Goal: Information Seeking & Learning: Learn about a topic

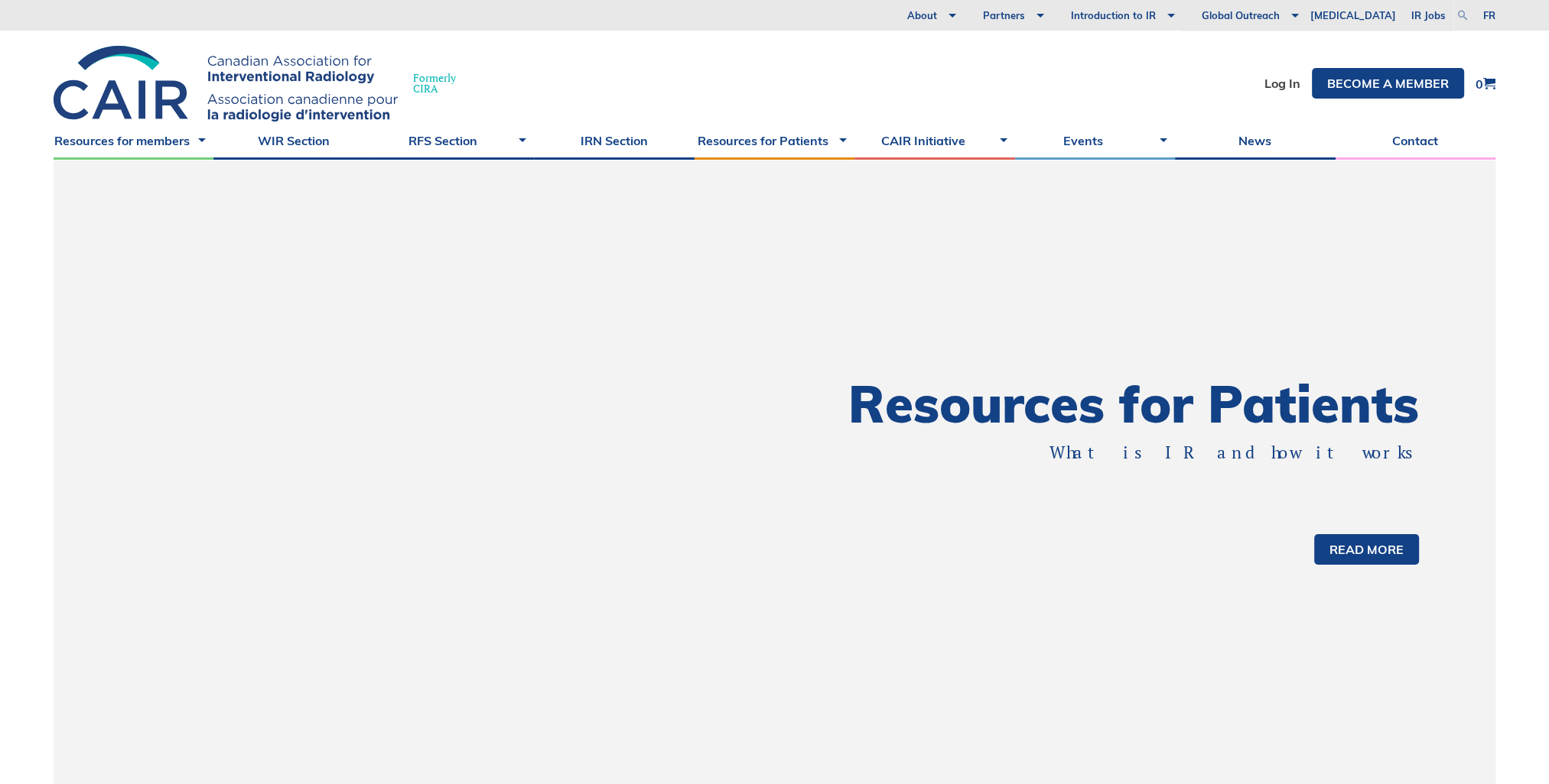
click at [1464, 13] on link at bounding box center [1461, 14] width 18 height 18
type input "c"
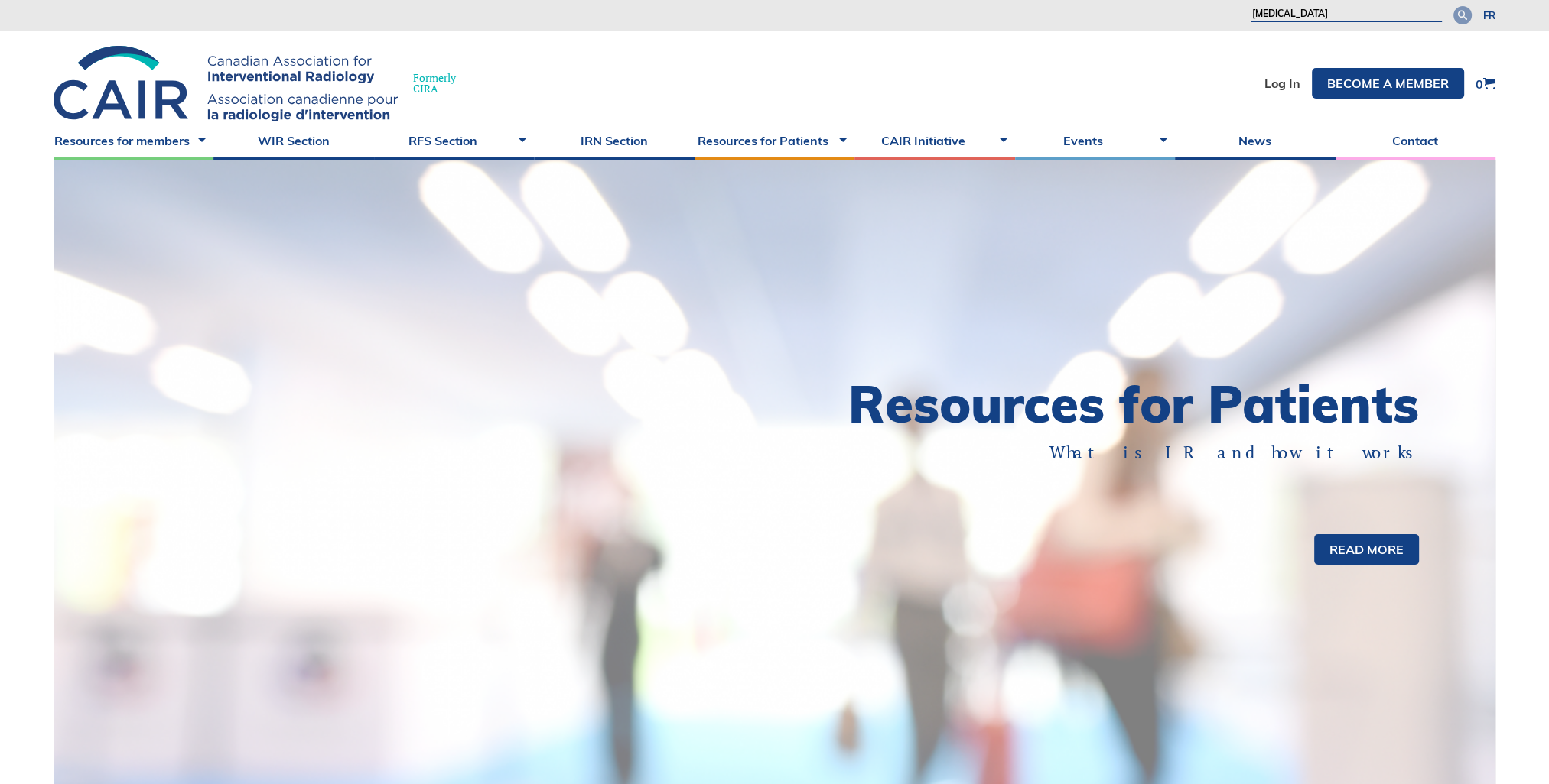
type input "CATHETER"
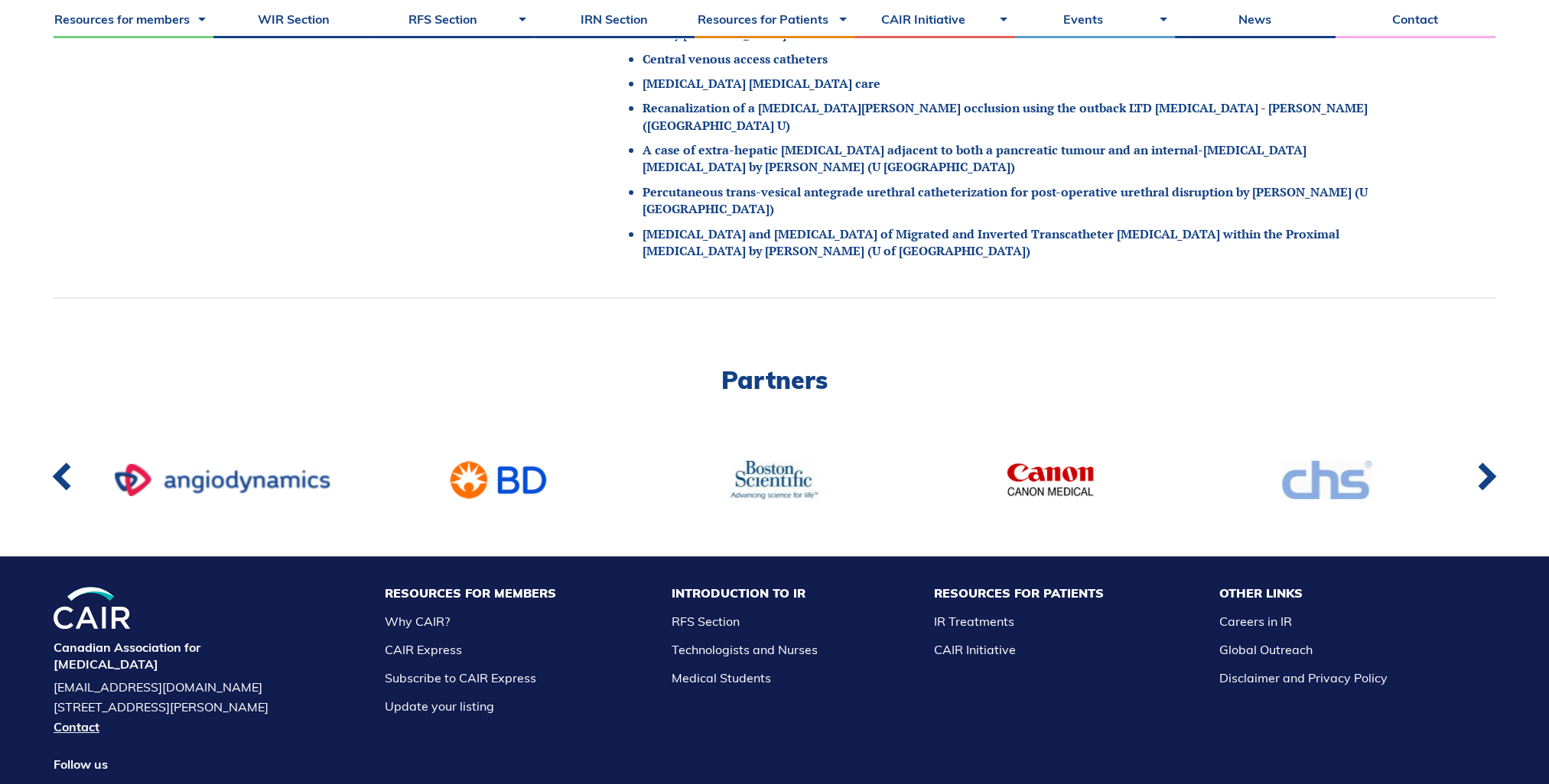
scroll to position [305, 0]
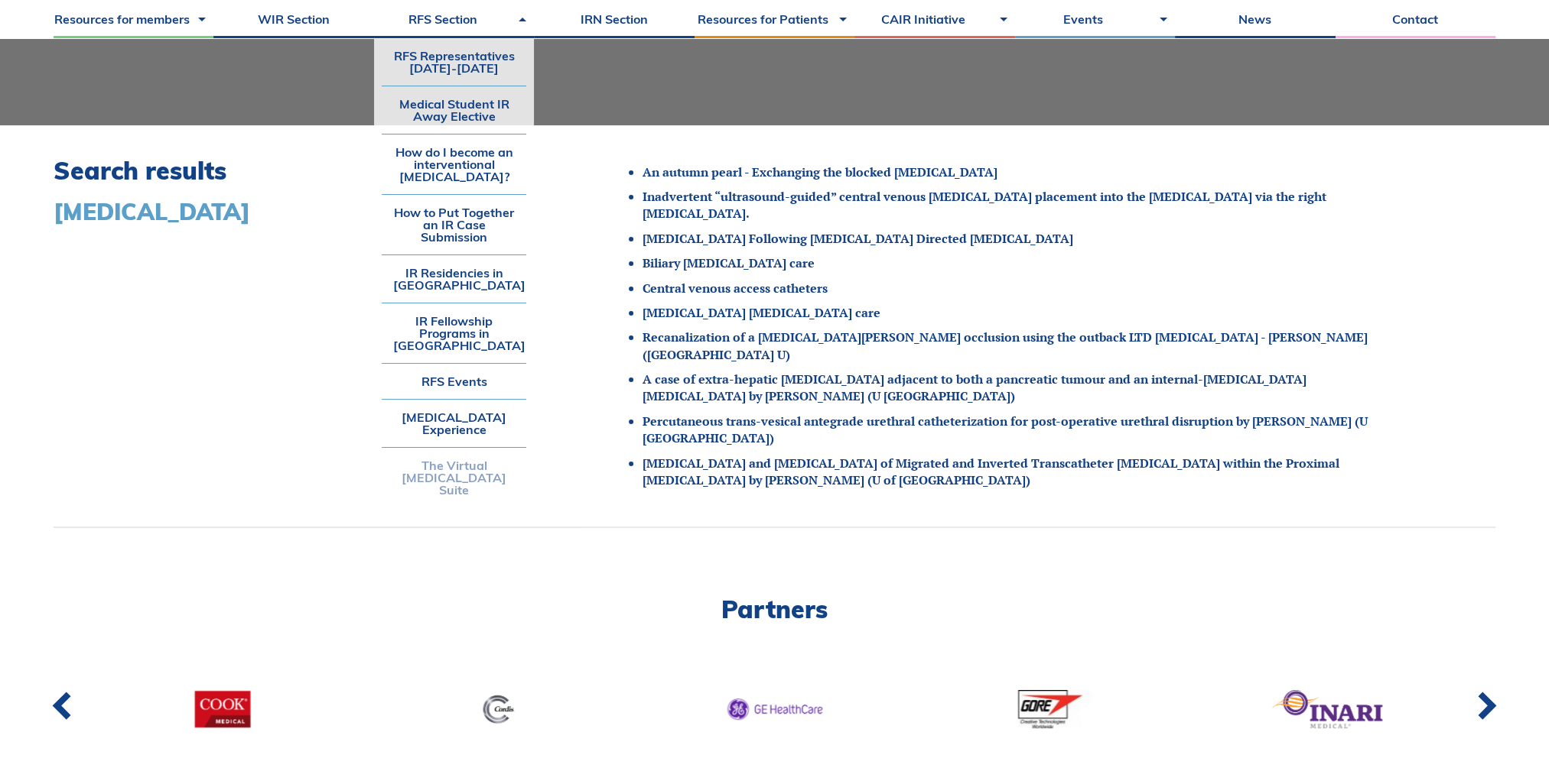
click at [449, 476] on link "The Virtual [MEDICAL_DATA] Suite" at bounding box center [454, 478] width 145 height 60
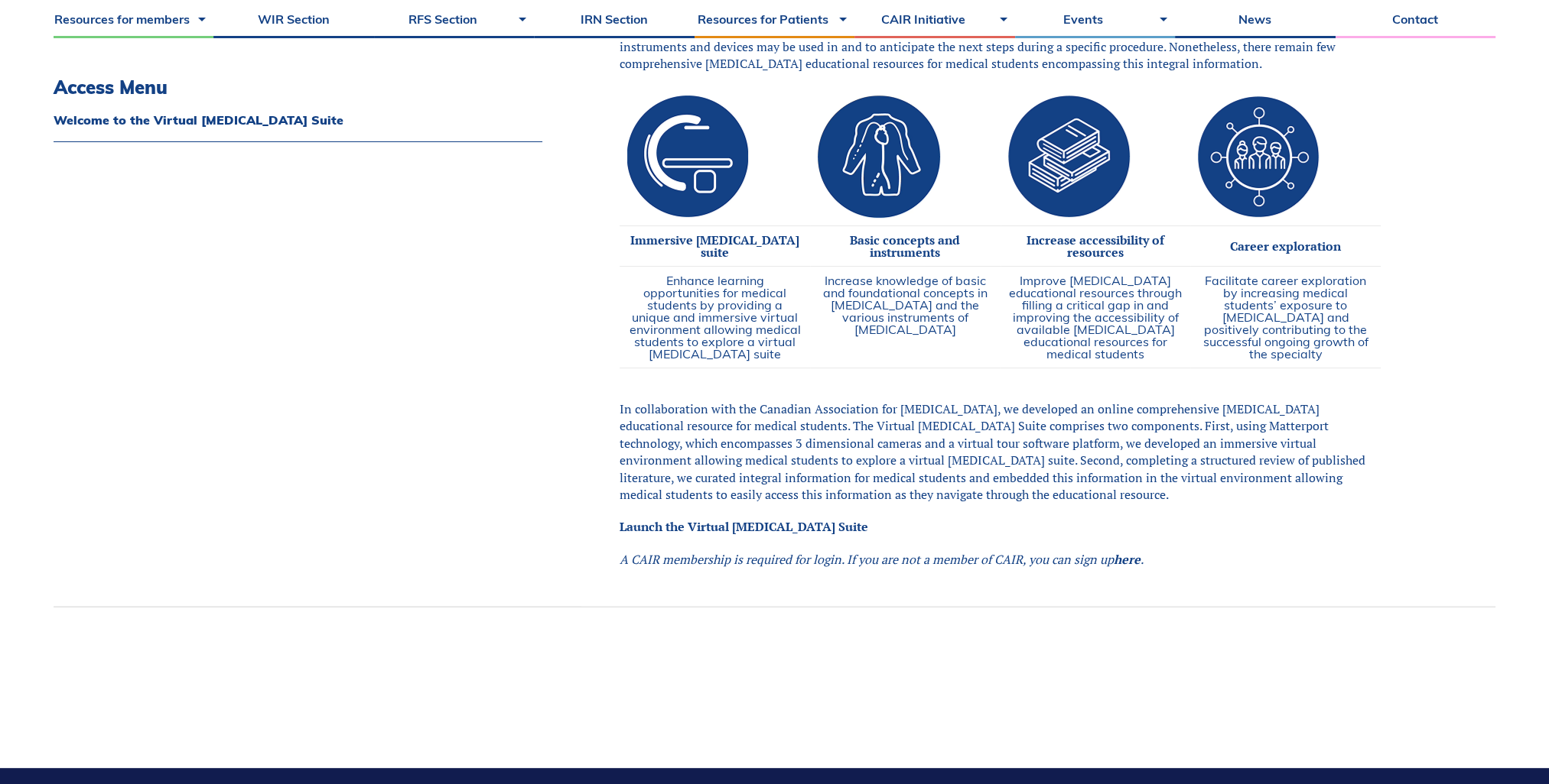
scroll to position [764, 0]
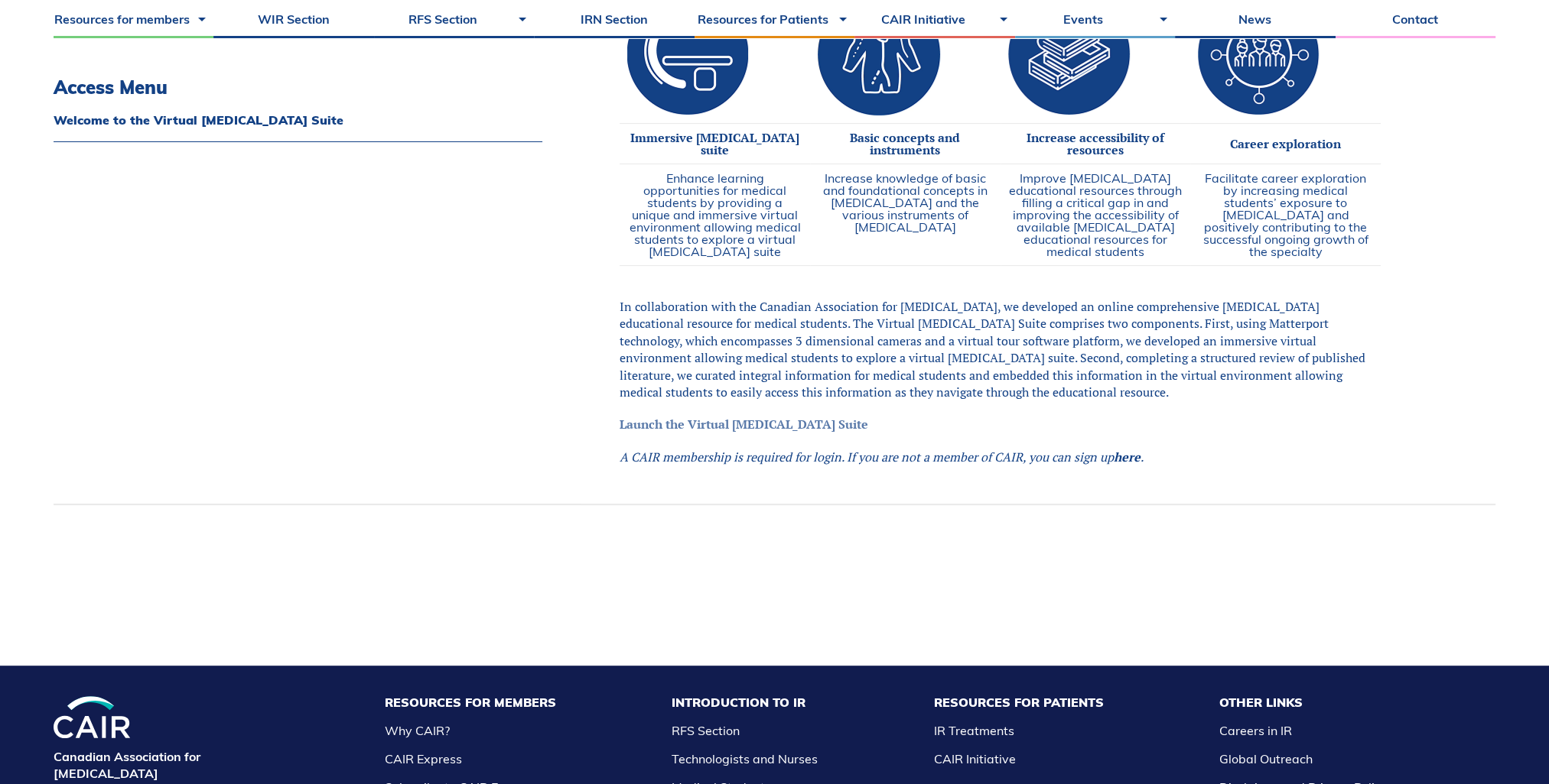
click at [680, 433] on link "Launch the Virtual Angiography Suite" at bounding box center [744, 424] width 248 height 17
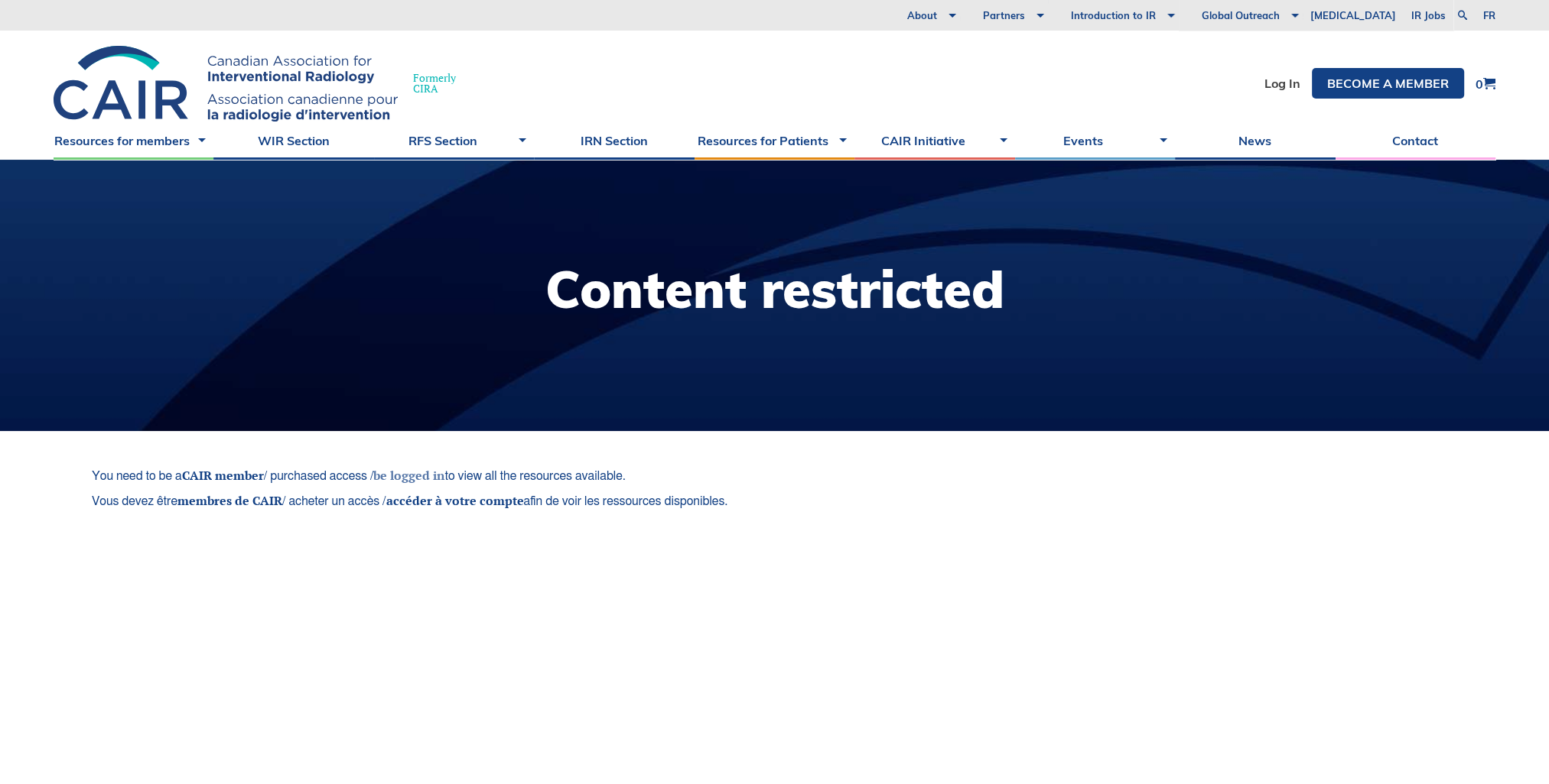
click at [404, 476] on link "be logged in" at bounding box center [408, 476] width 71 height 17
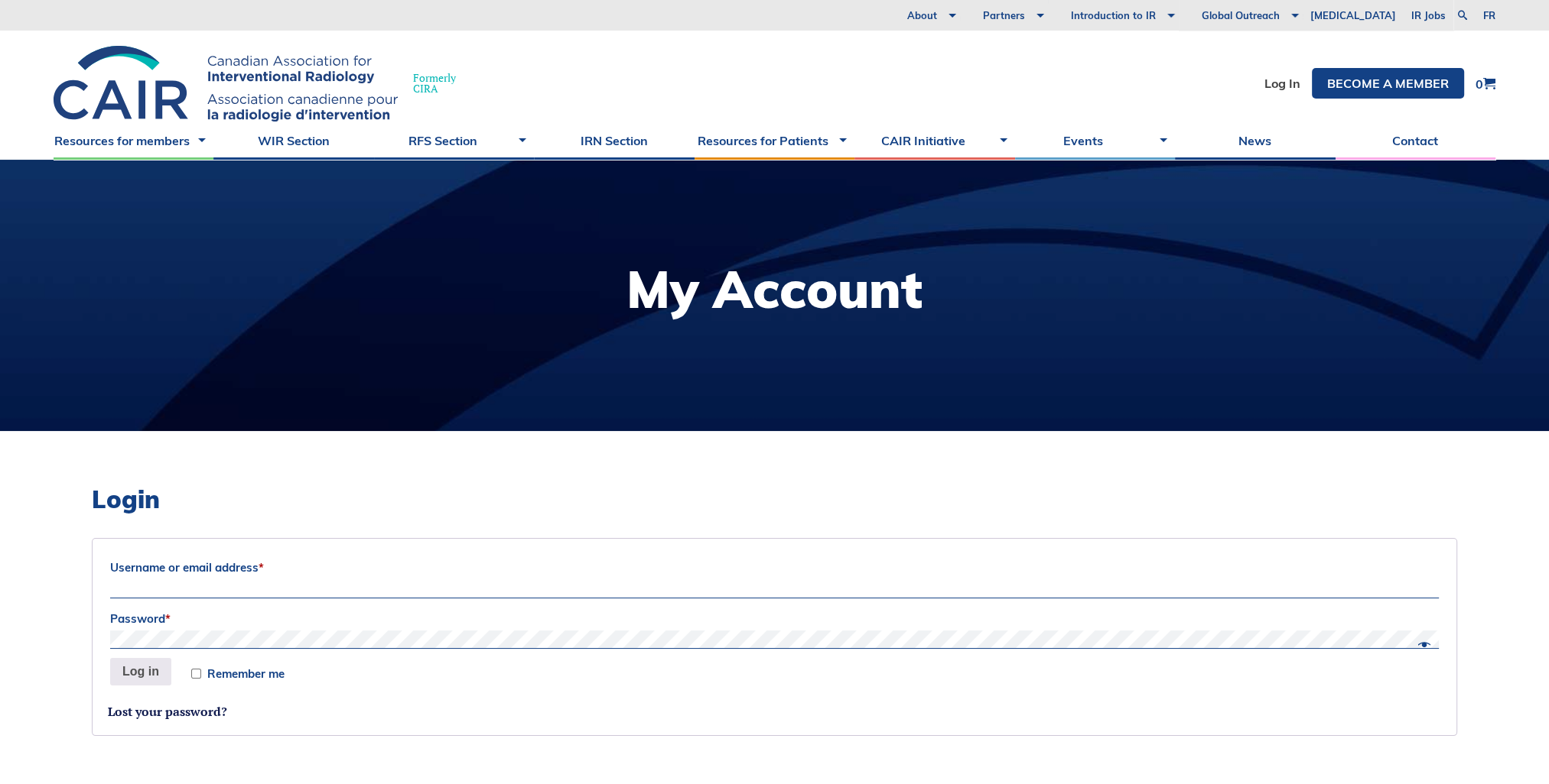
click at [263, 574] on span "*" at bounding box center [262, 567] width 6 height 14
click at [263, 580] on input "Username or email address *" at bounding box center [774, 589] width 1328 height 18
type input "LINDSAY.MAXWELL2@GMAIL.COM"
click at [110, 658] on button "Log in" at bounding box center [141, 672] width 61 height 28
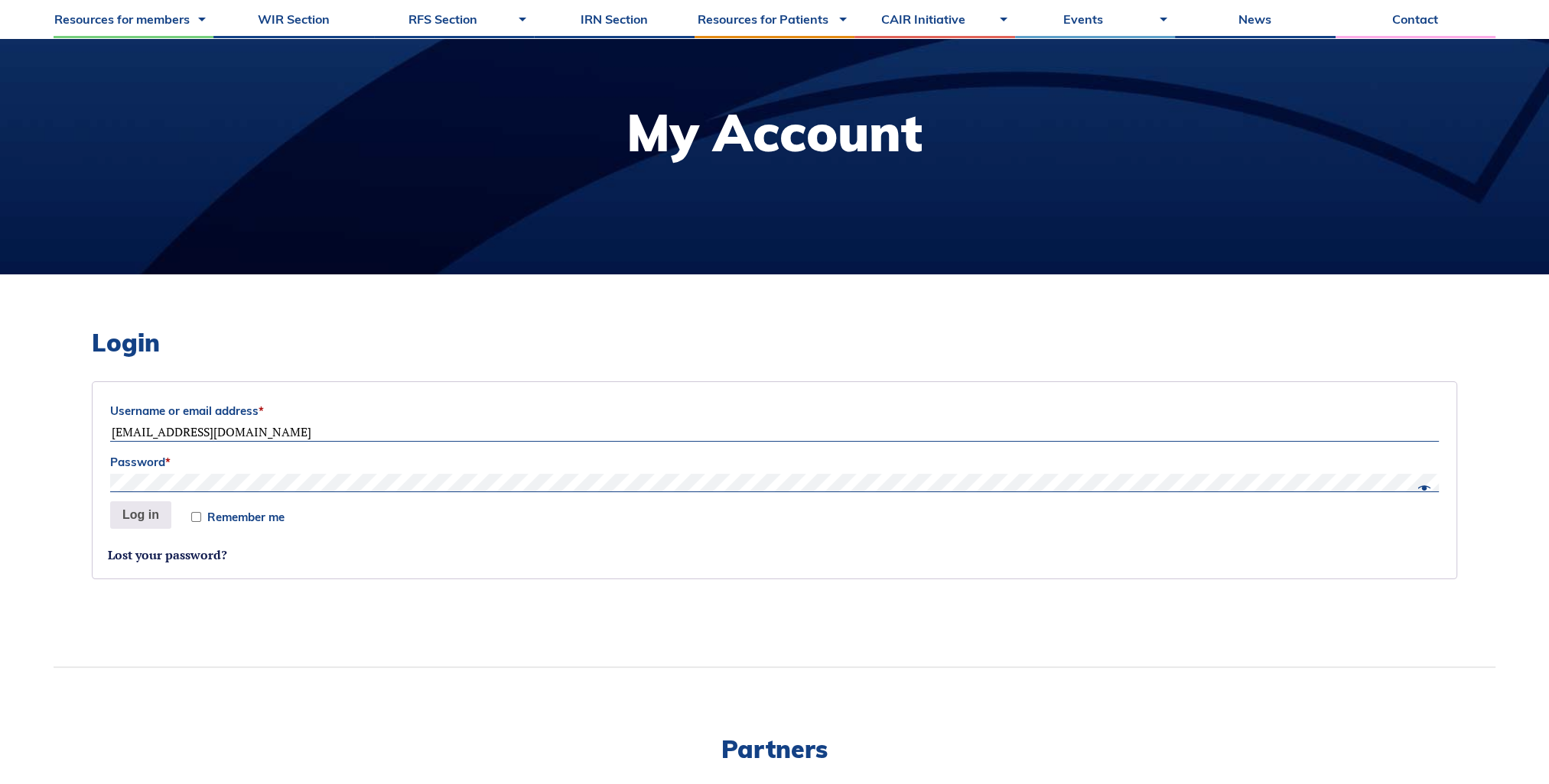
scroll to position [153, 0]
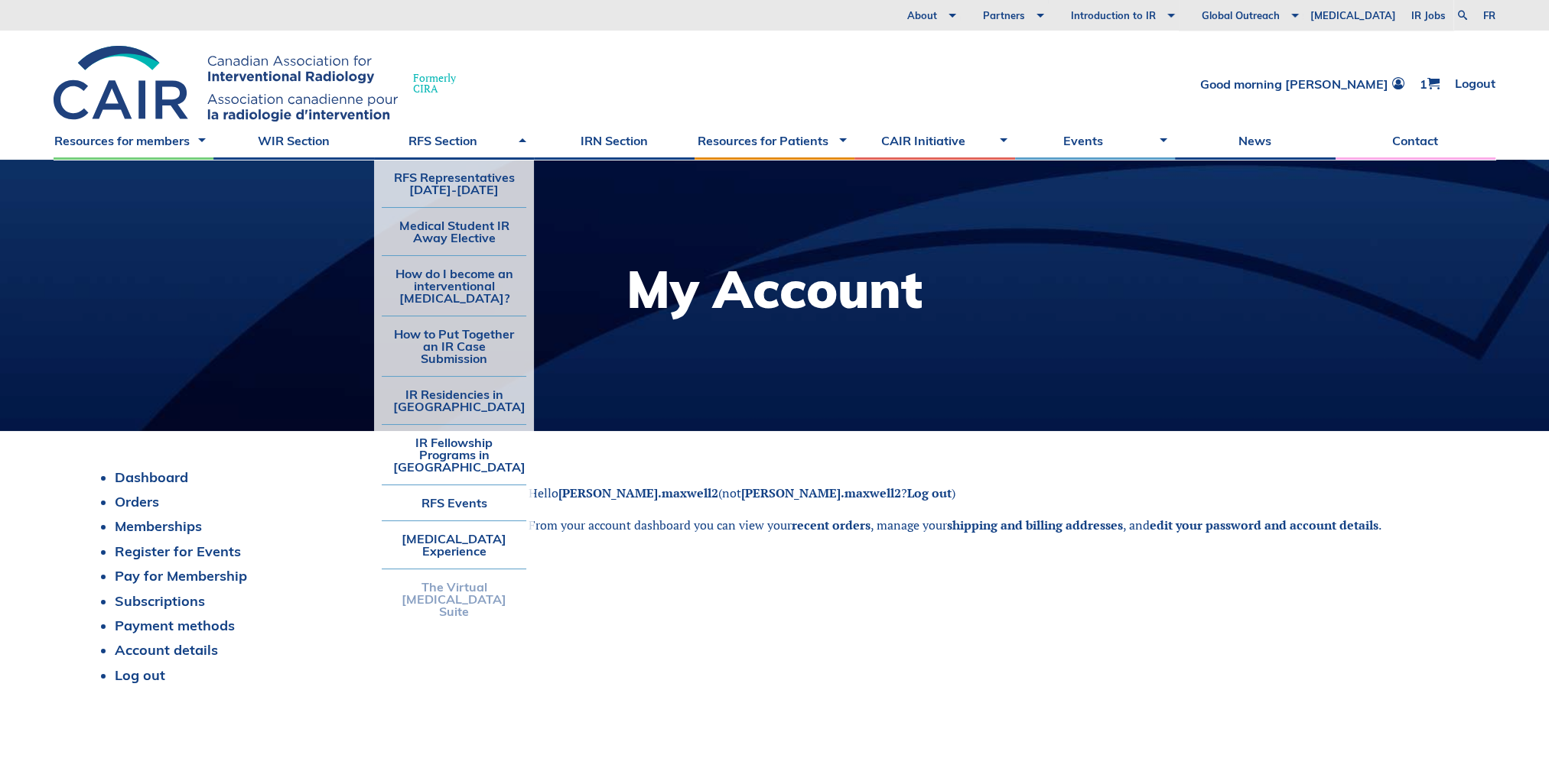
click at [440, 592] on link "The Virtual [MEDICAL_DATA] Suite" at bounding box center [454, 598] width 145 height 60
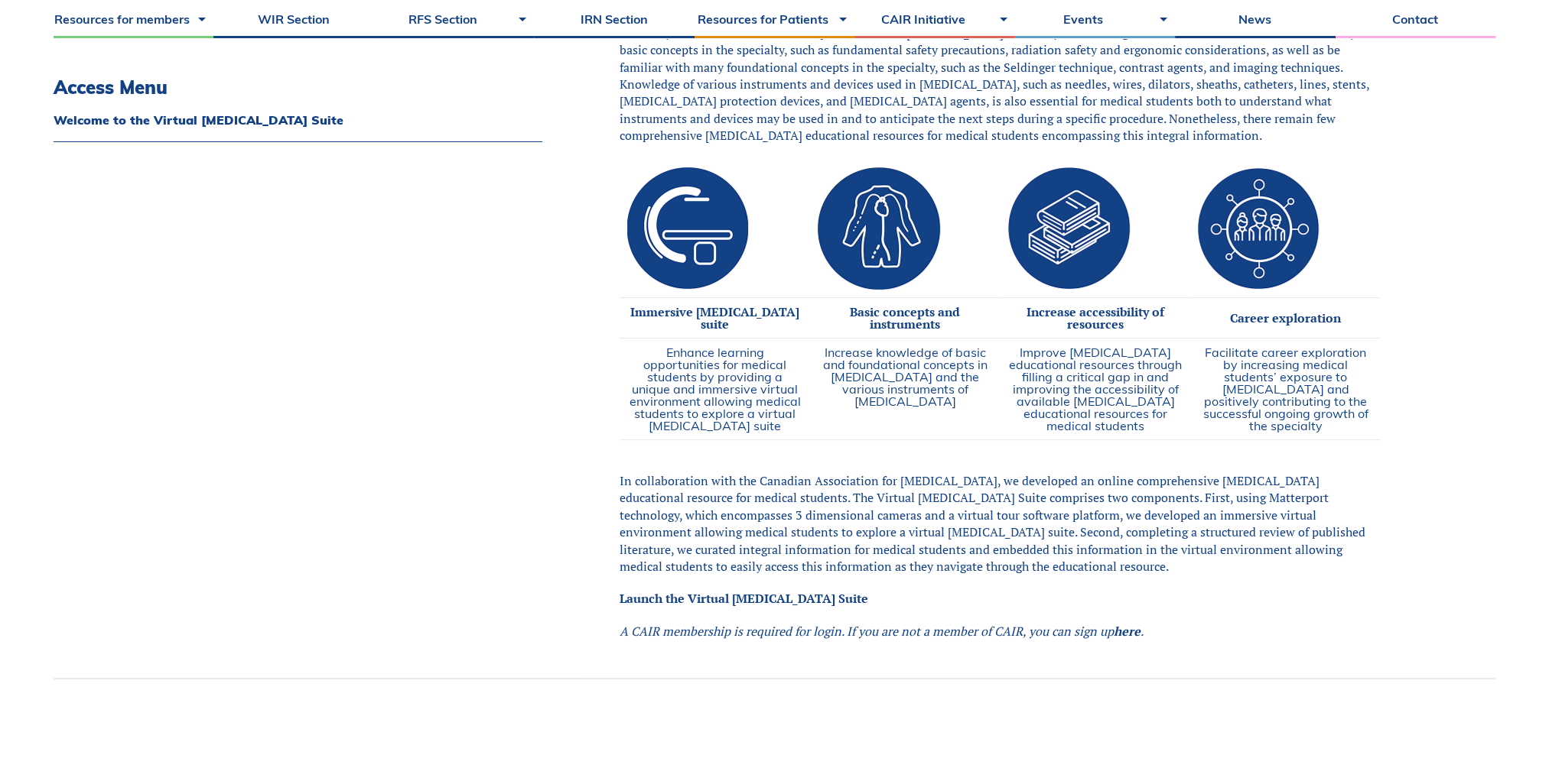
scroll to position [688, 0]
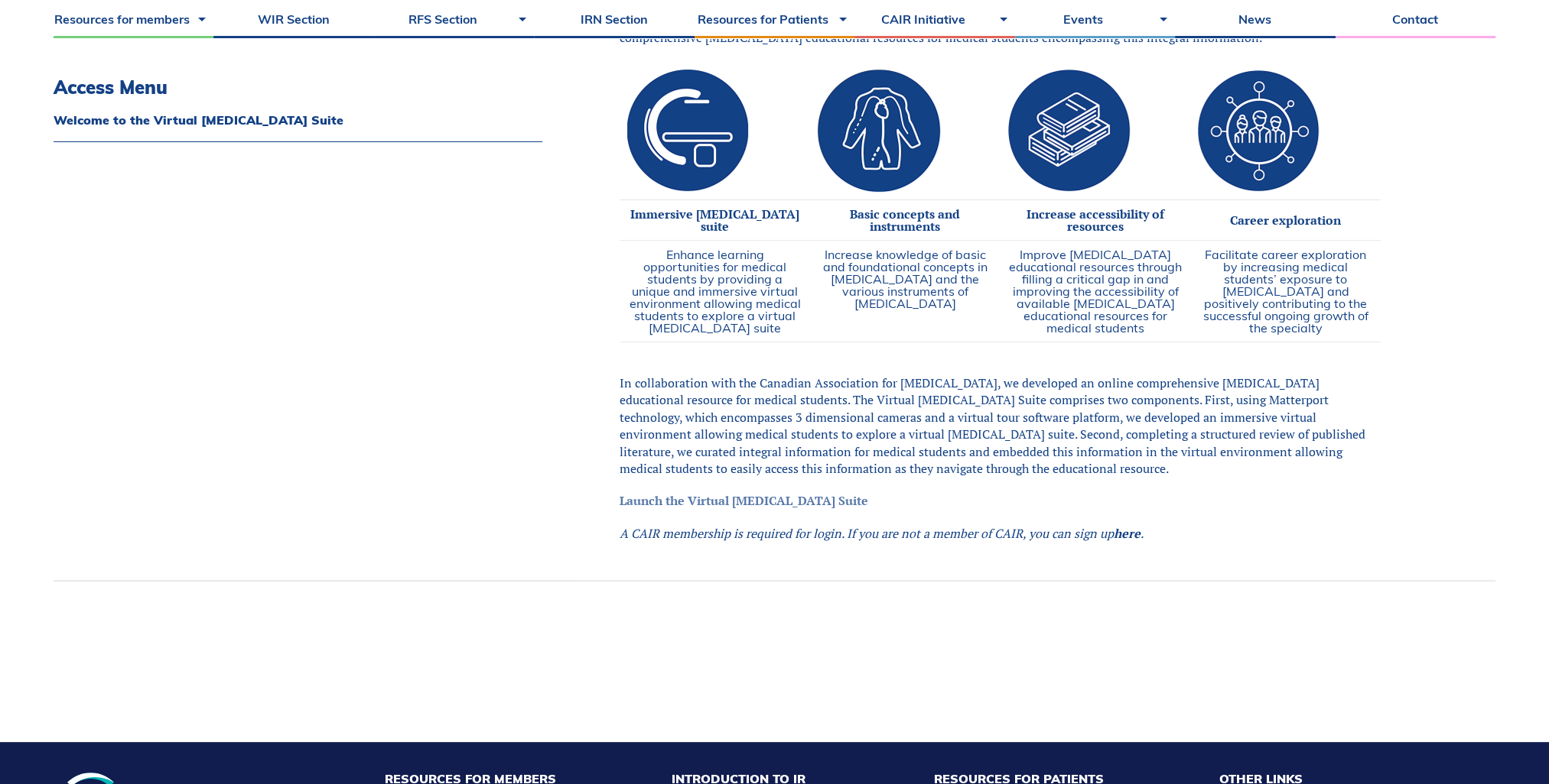
click at [799, 509] on link "Launch the Virtual Angiography Suite" at bounding box center [744, 500] width 248 height 17
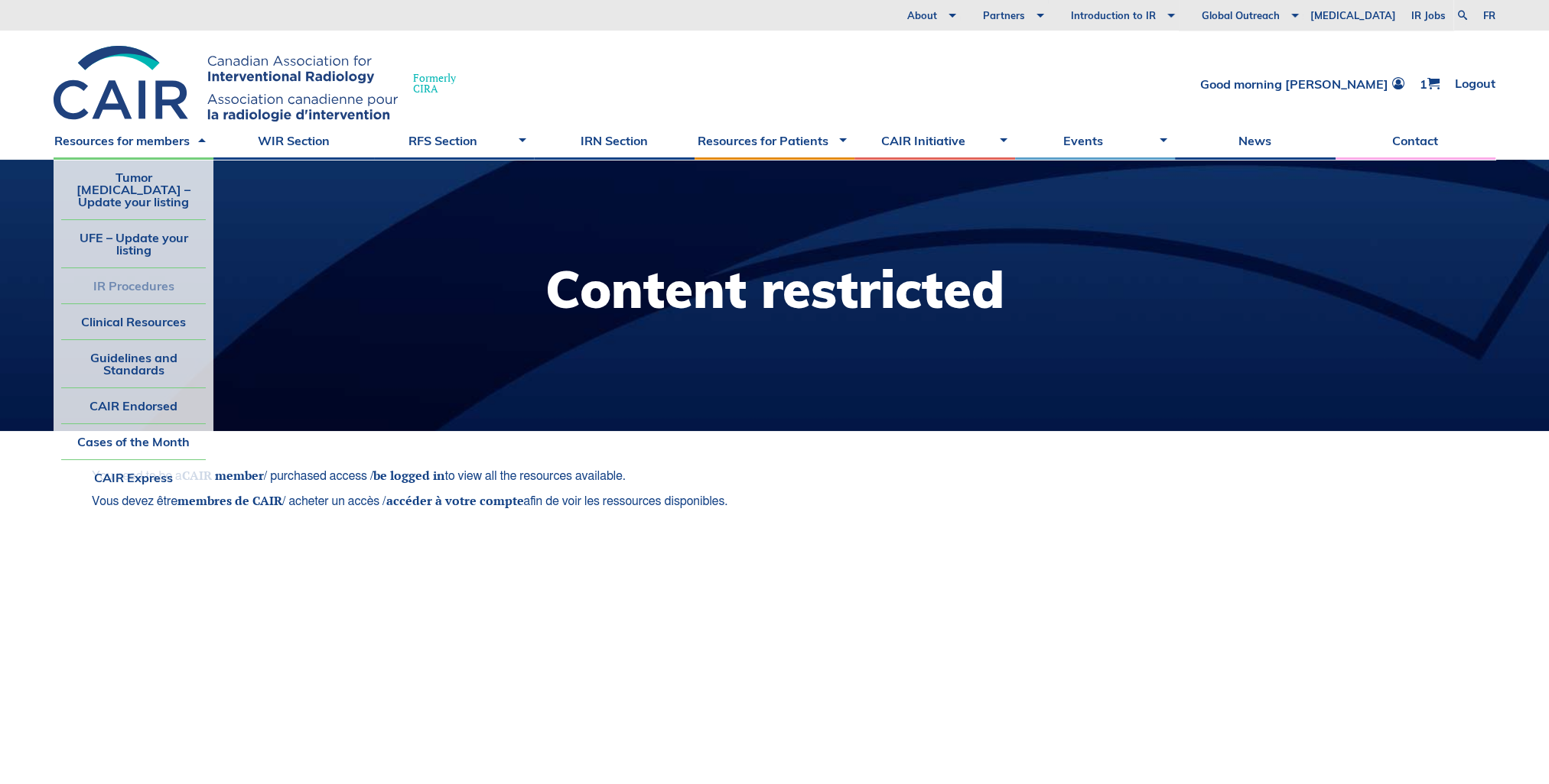
click at [130, 274] on link "IR Procedures" at bounding box center [133, 285] width 145 height 35
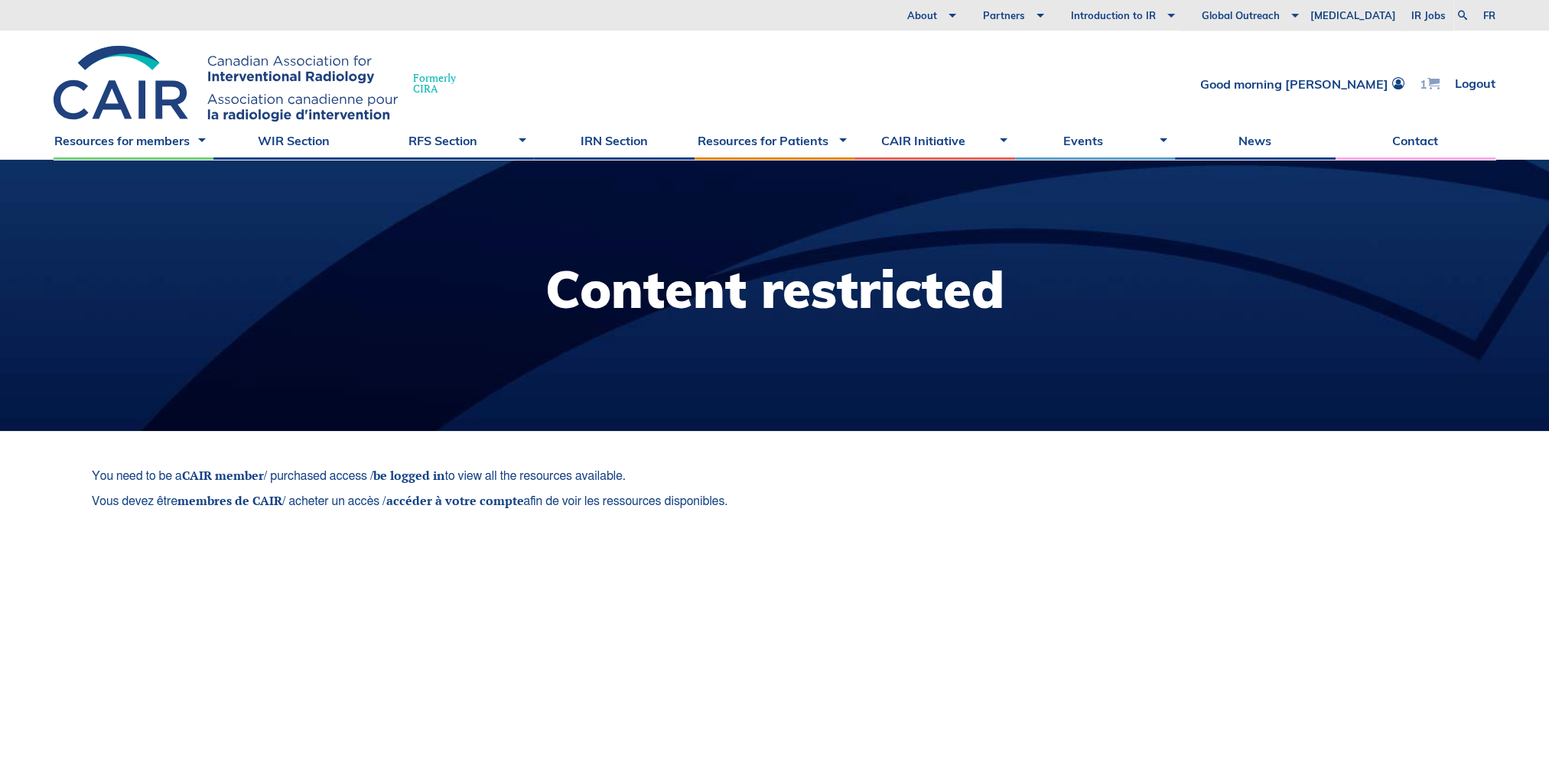
click at [1435, 85] on span at bounding box center [1433, 83] width 12 height 12
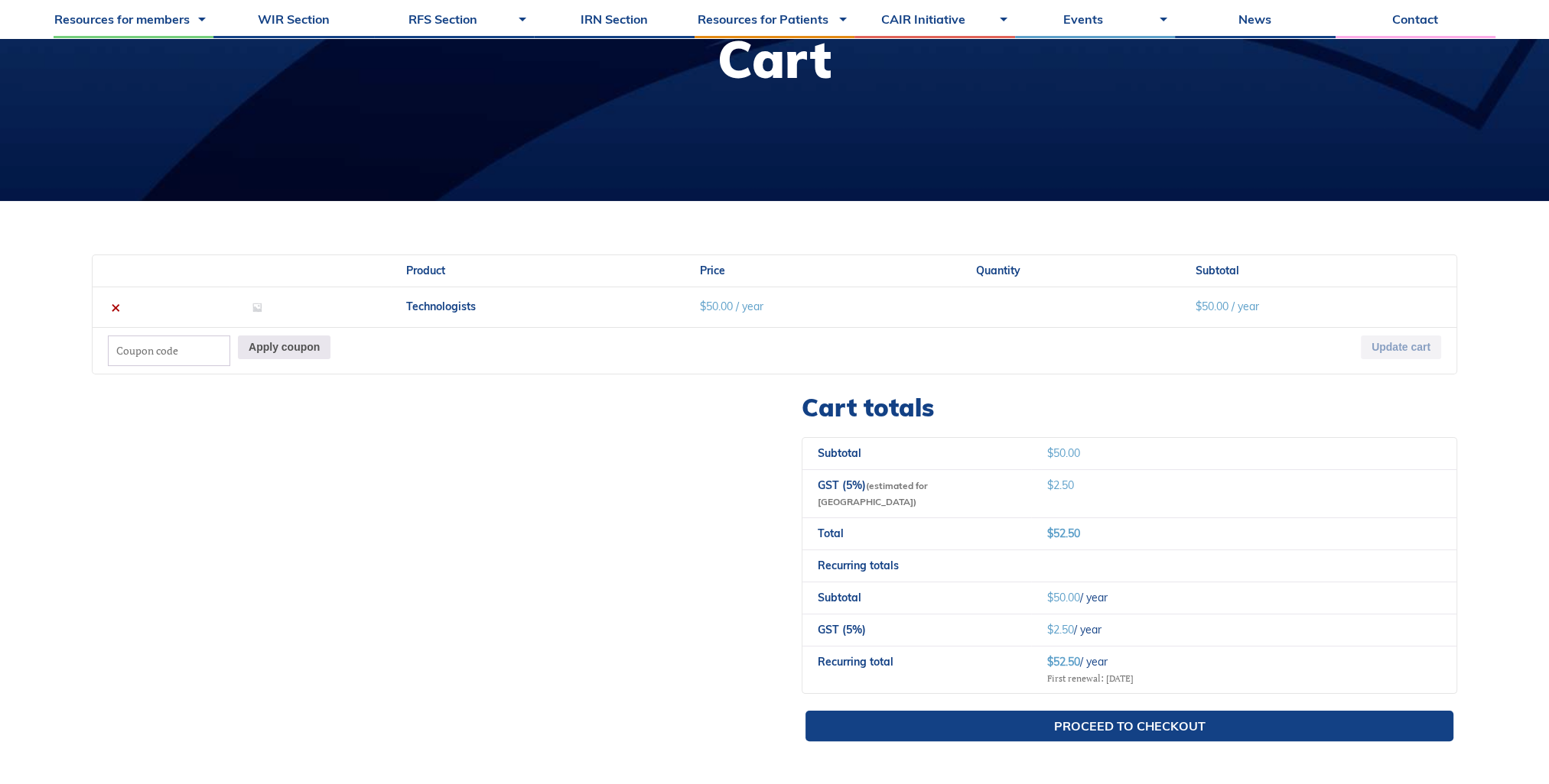
scroll to position [305, 0]
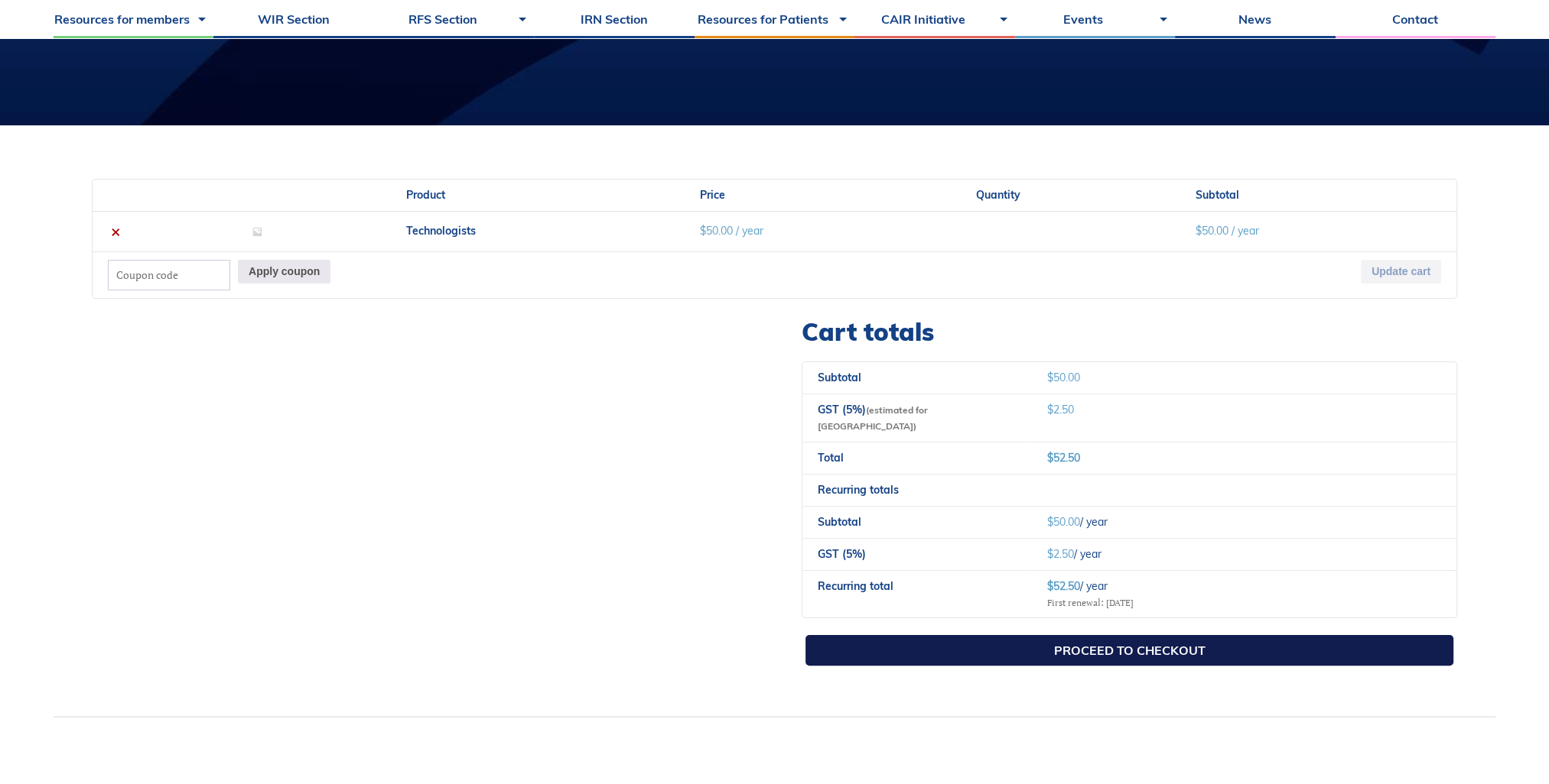
click at [1111, 636] on link "Proceed to checkout" at bounding box center [1129, 651] width 647 height 30
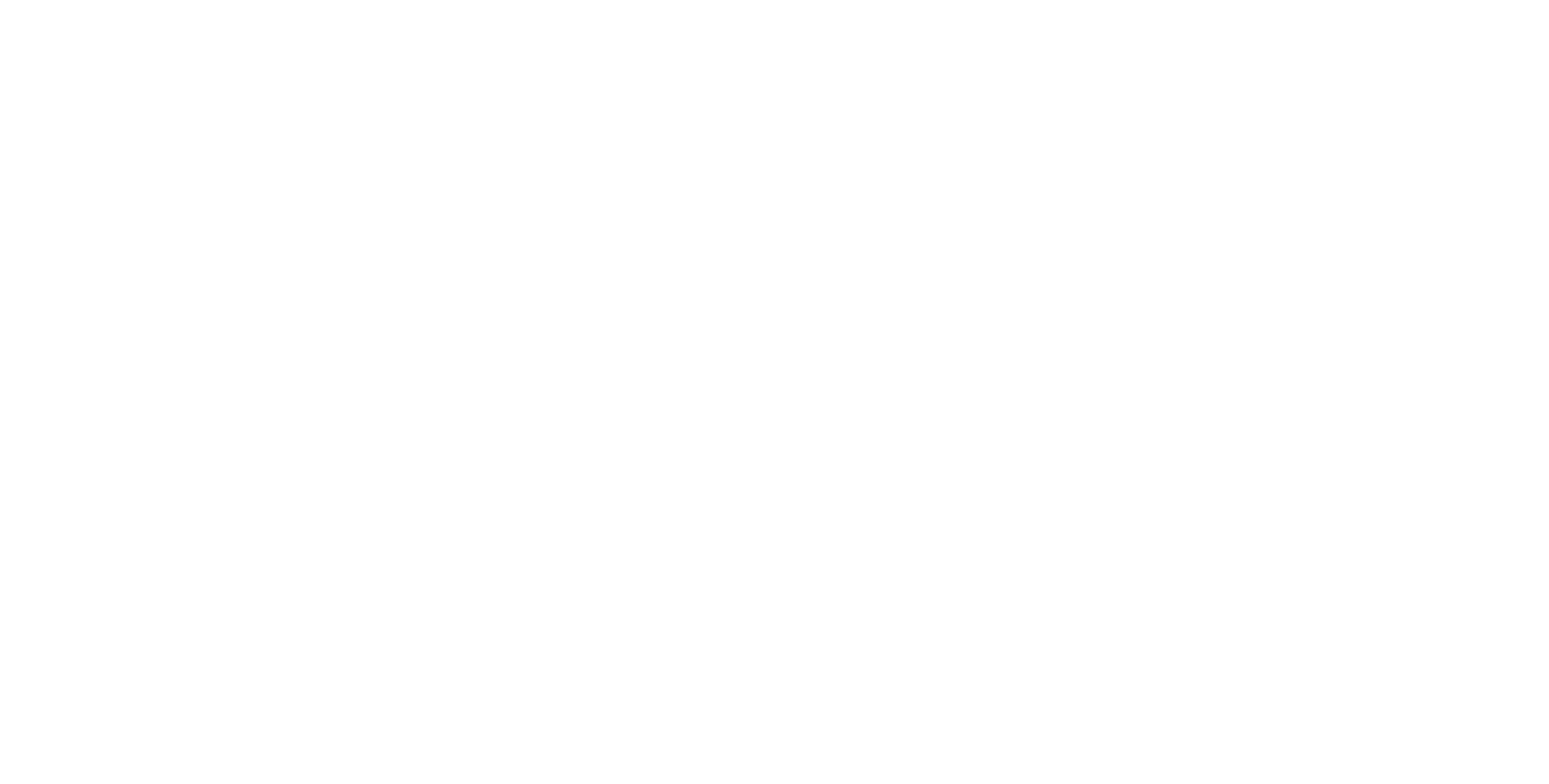
select select "BC"
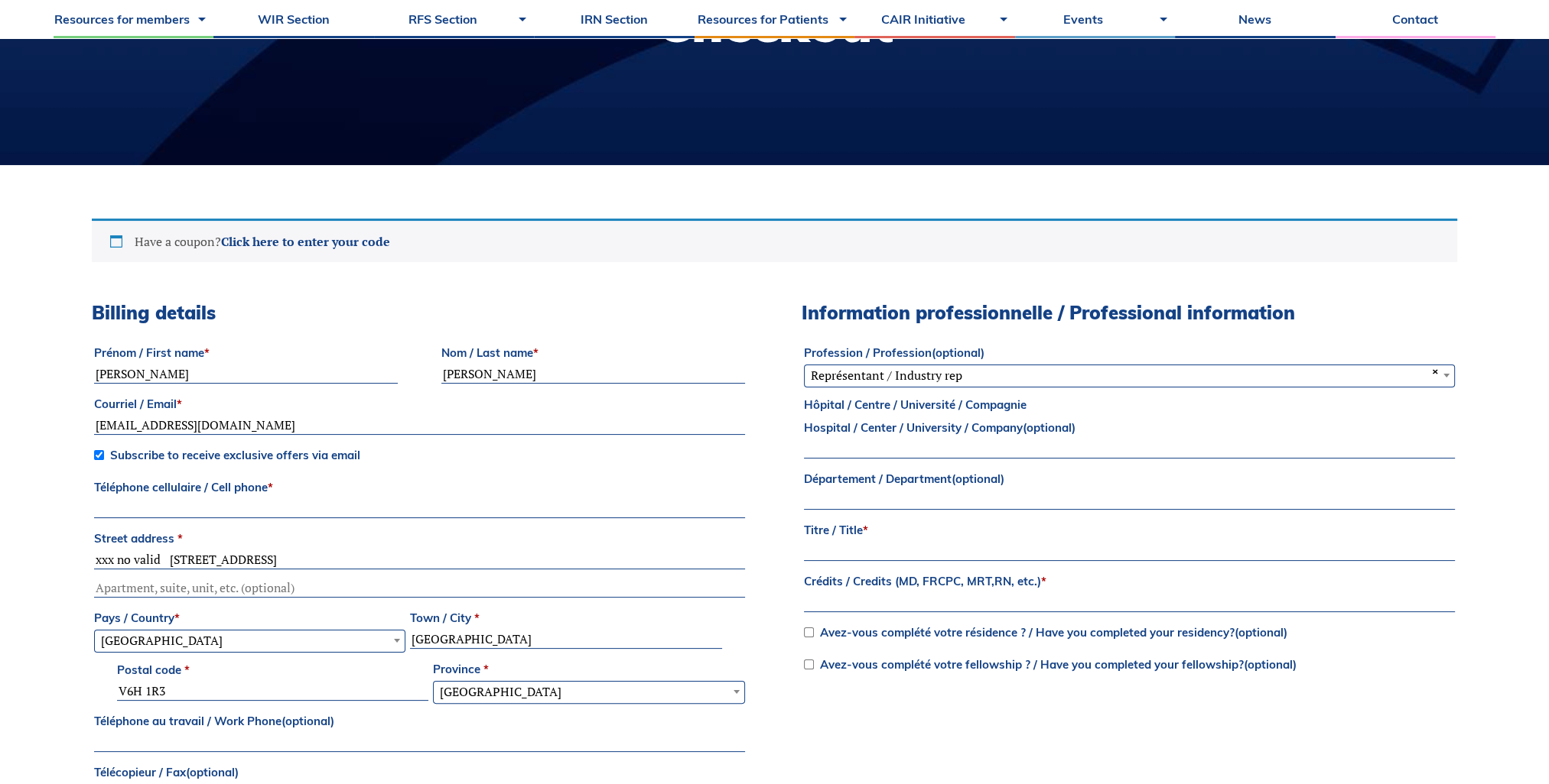
scroll to position [459, 0]
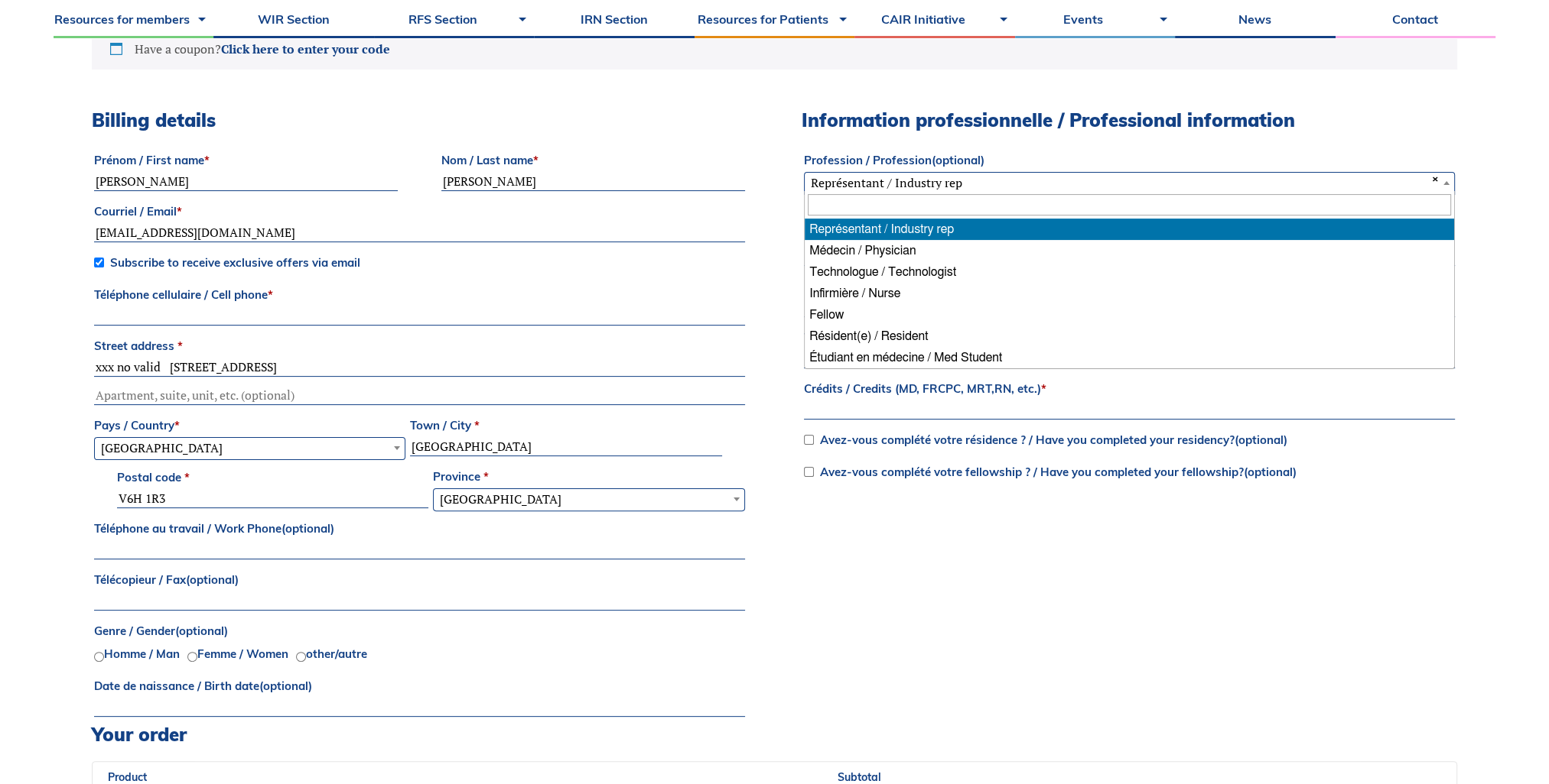
click at [890, 186] on span "× Représentant / Industry rep" at bounding box center [1129, 183] width 649 height 20
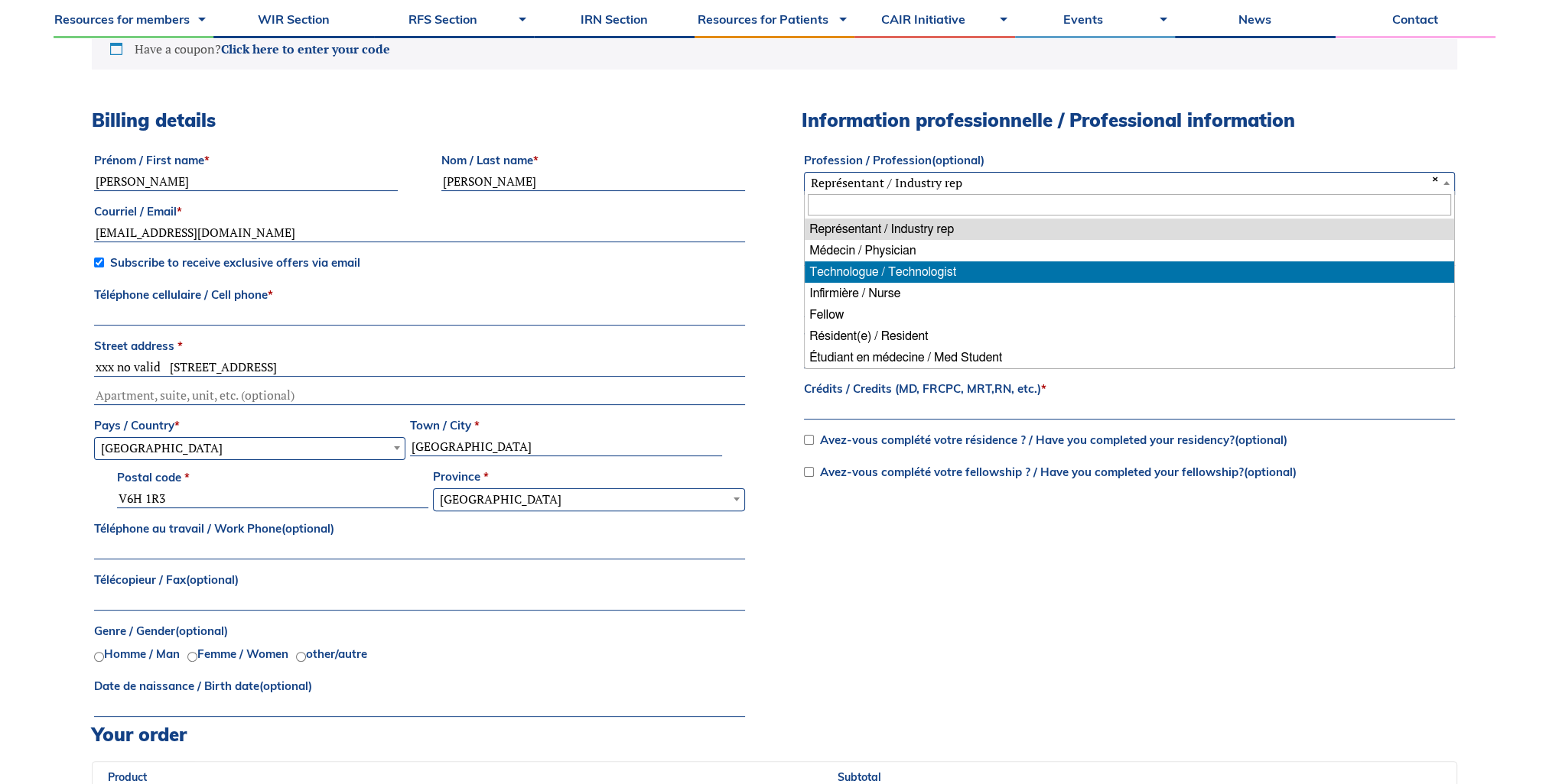
drag, startPoint x: 892, startPoint y: 285, endPoint x: 891, endPoint y: 270, distance: 15.0
select select "technologist"
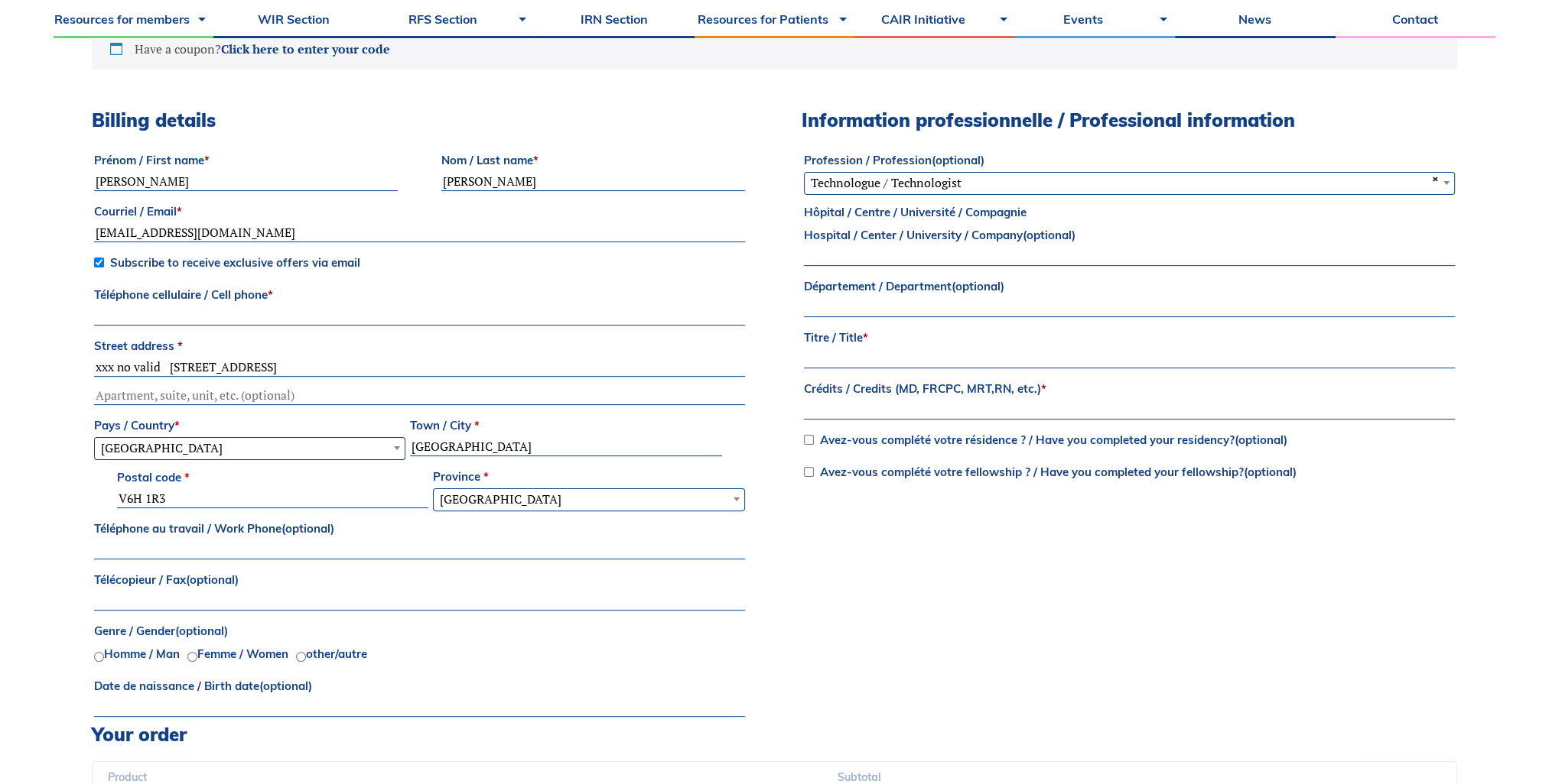
click at [765, 296] on div "Billing details Prénom / First name * Lindsay Nom / Last name * Maxwell Courrie…" at bounding box center [774, 417] width 1365 height 615
click at [823, 357] on input "Titre / Title *" at bounding box center [1129, 359] width 651 height 18
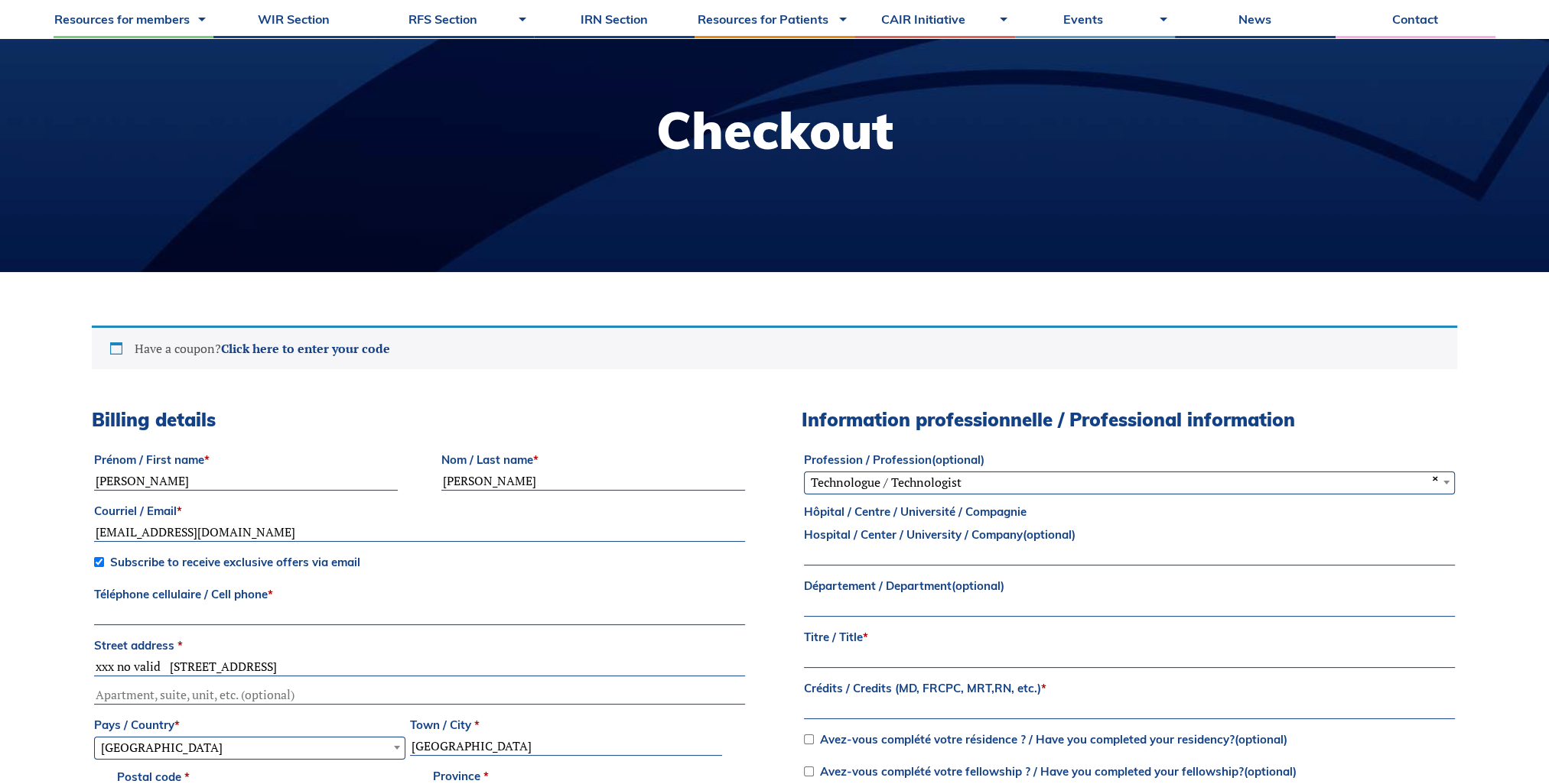
scroll to position [0, 0]
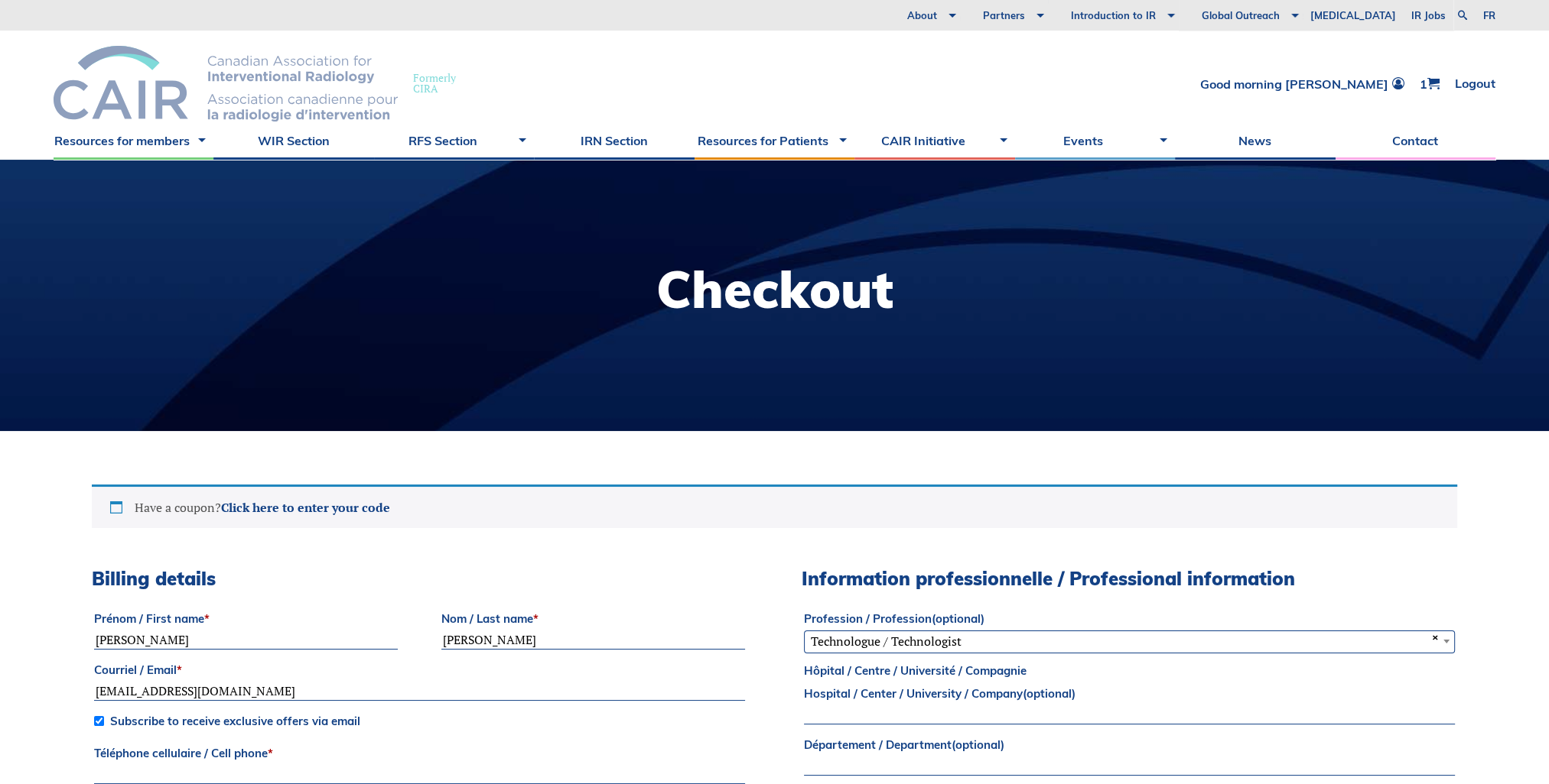
click at [426, 89] on span "Formerly CIRA" at bounding box center [434, 83] width 43 height 21
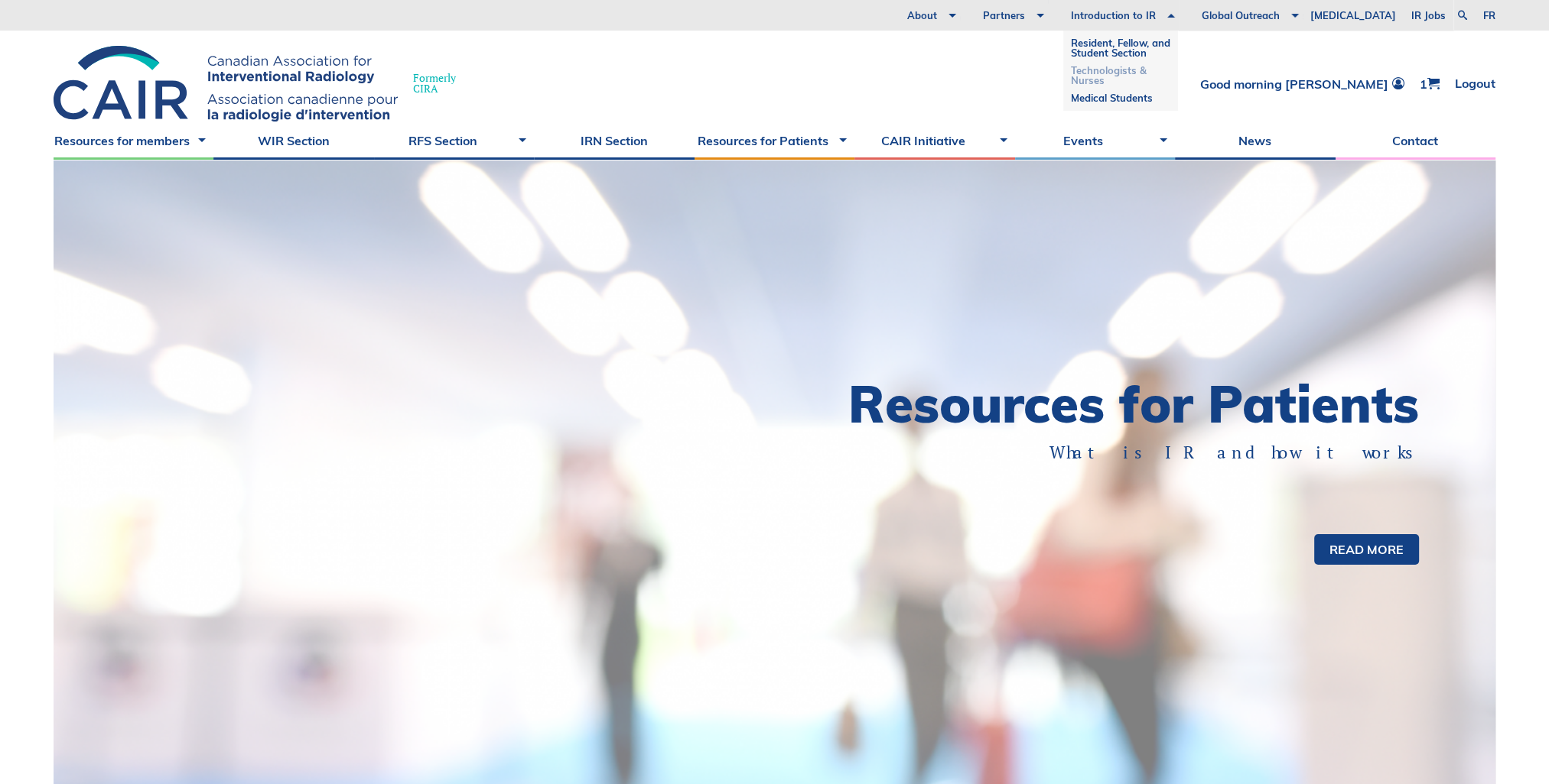
click at [1140, 75] on link "Technologists & Nurses" at bounding box center [1121, 75] width 99 height 28
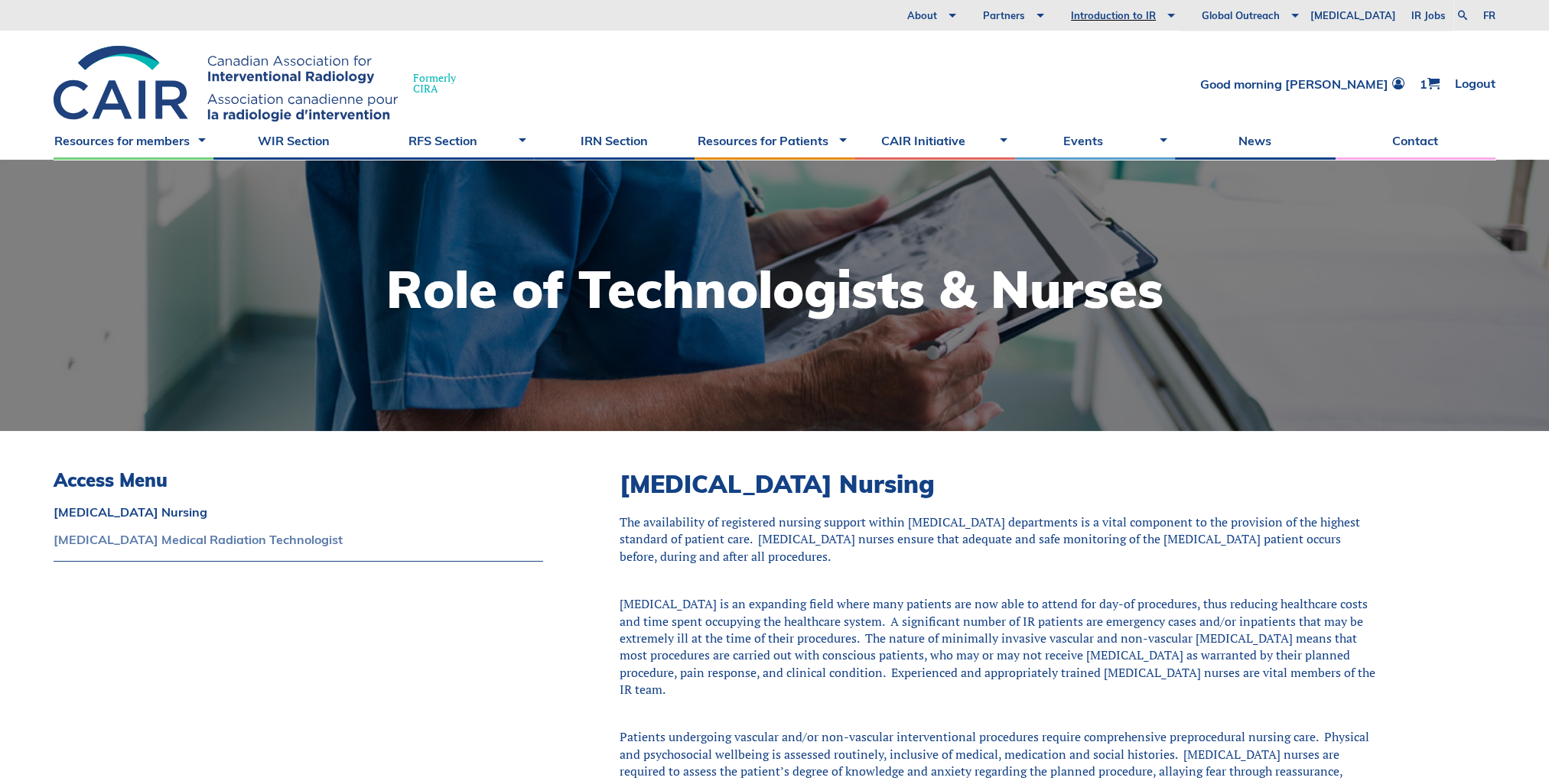
click at [200, 538] on link "Interventional Radiology Medical Radiation Technologist" at bounding box center [298, 539] width 489 height 12
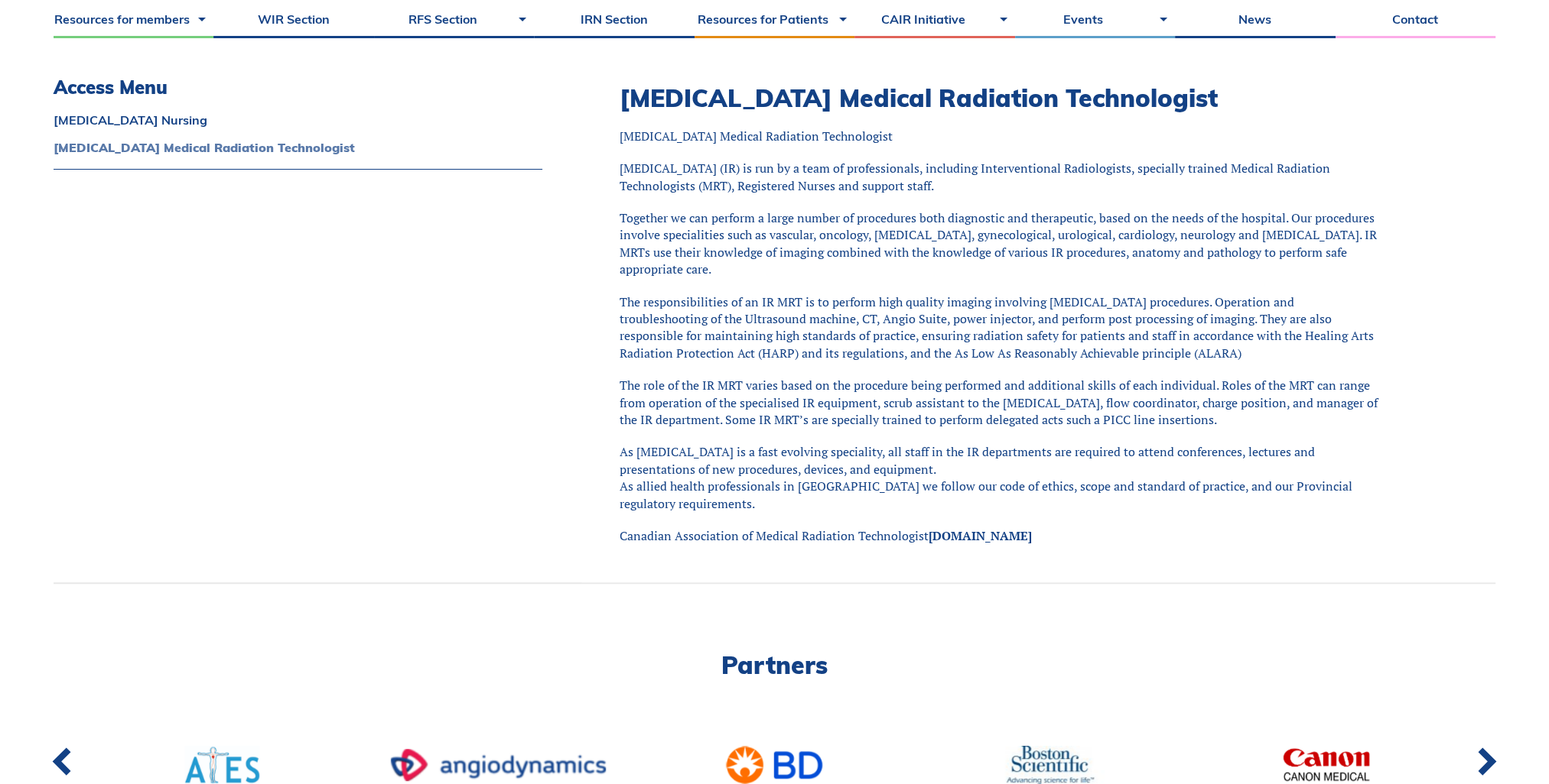
scroll to position [1144, 0]
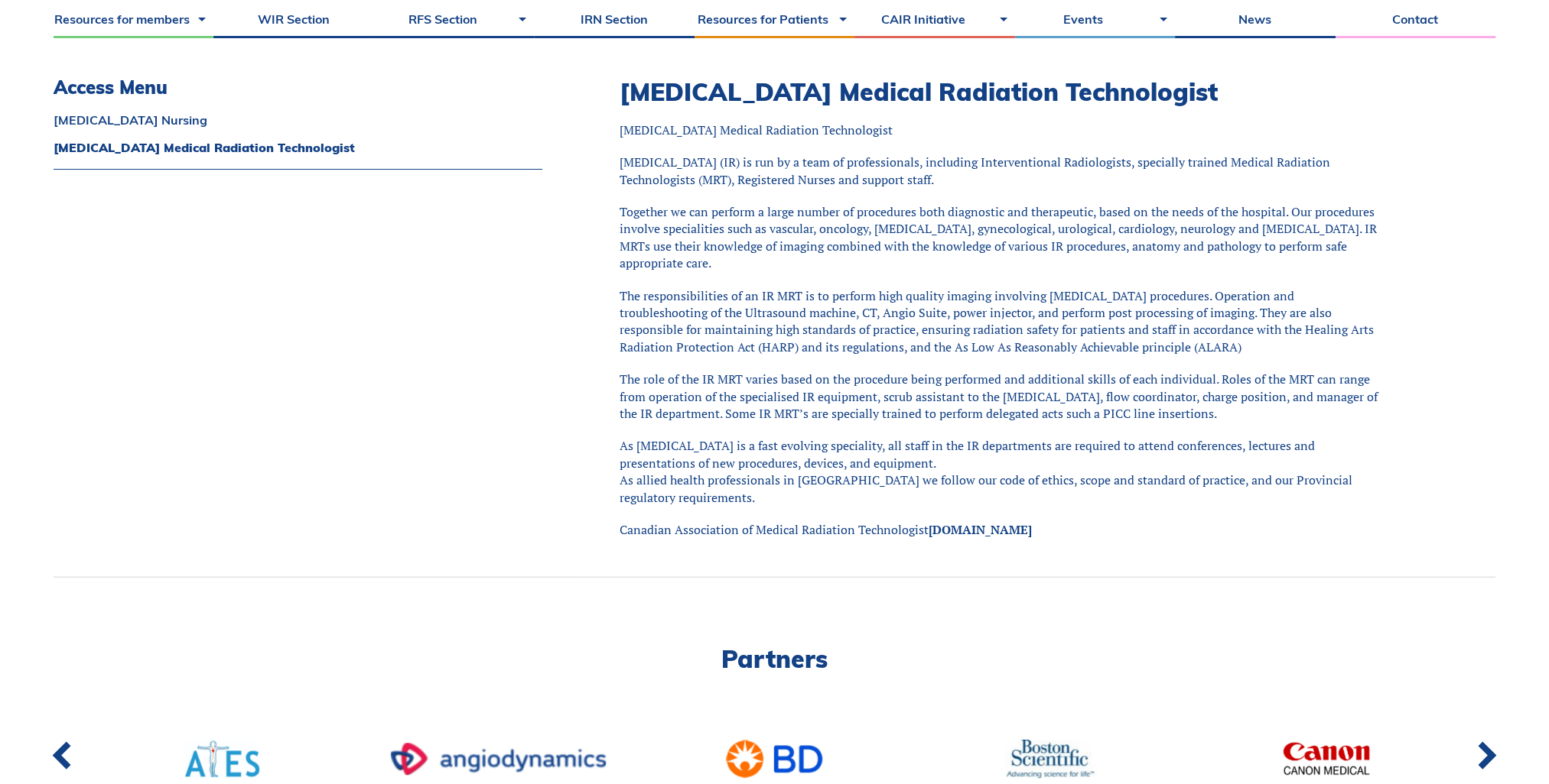
click at [192, 115] on link "Interventional Radiology Nursing" at bounding box center [297, 120] width 488 height 12
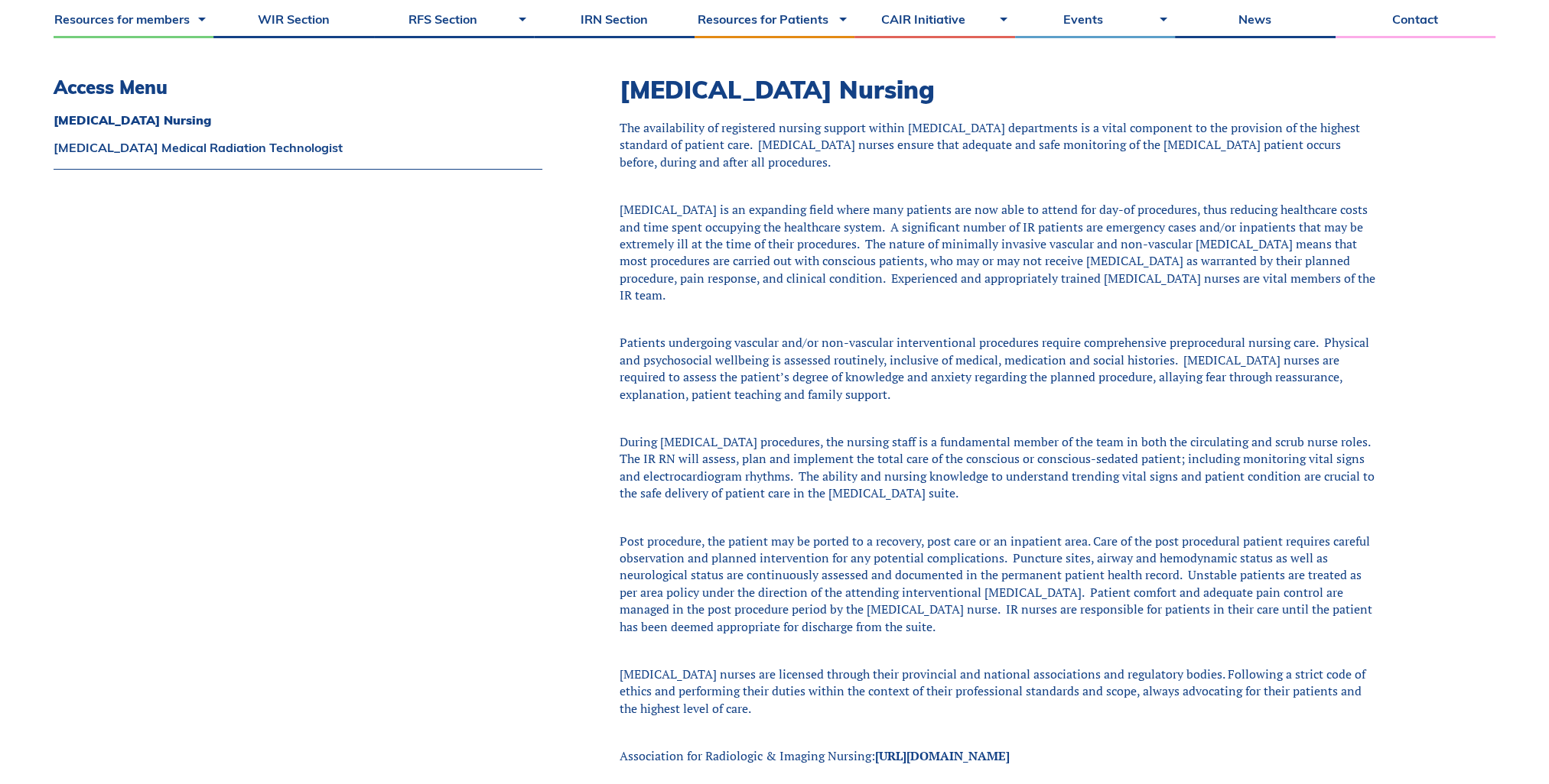
scroll to position [392, 0]
click at [737, 328] on div "The availability of registered nursing support within interventional radiology …" at bounding box center [1000, 421] width 761 height 598
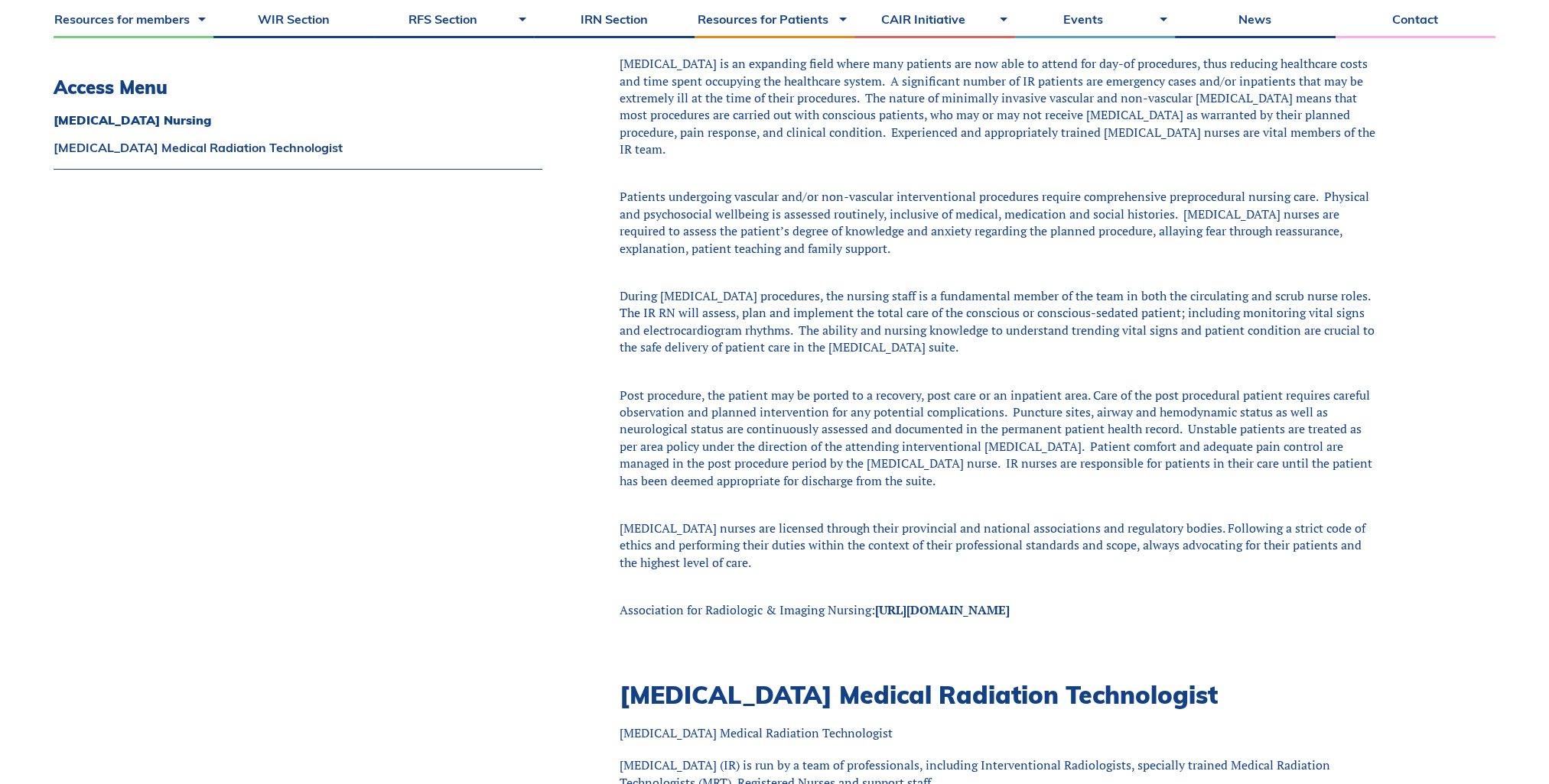
scroll to position [545, 0]
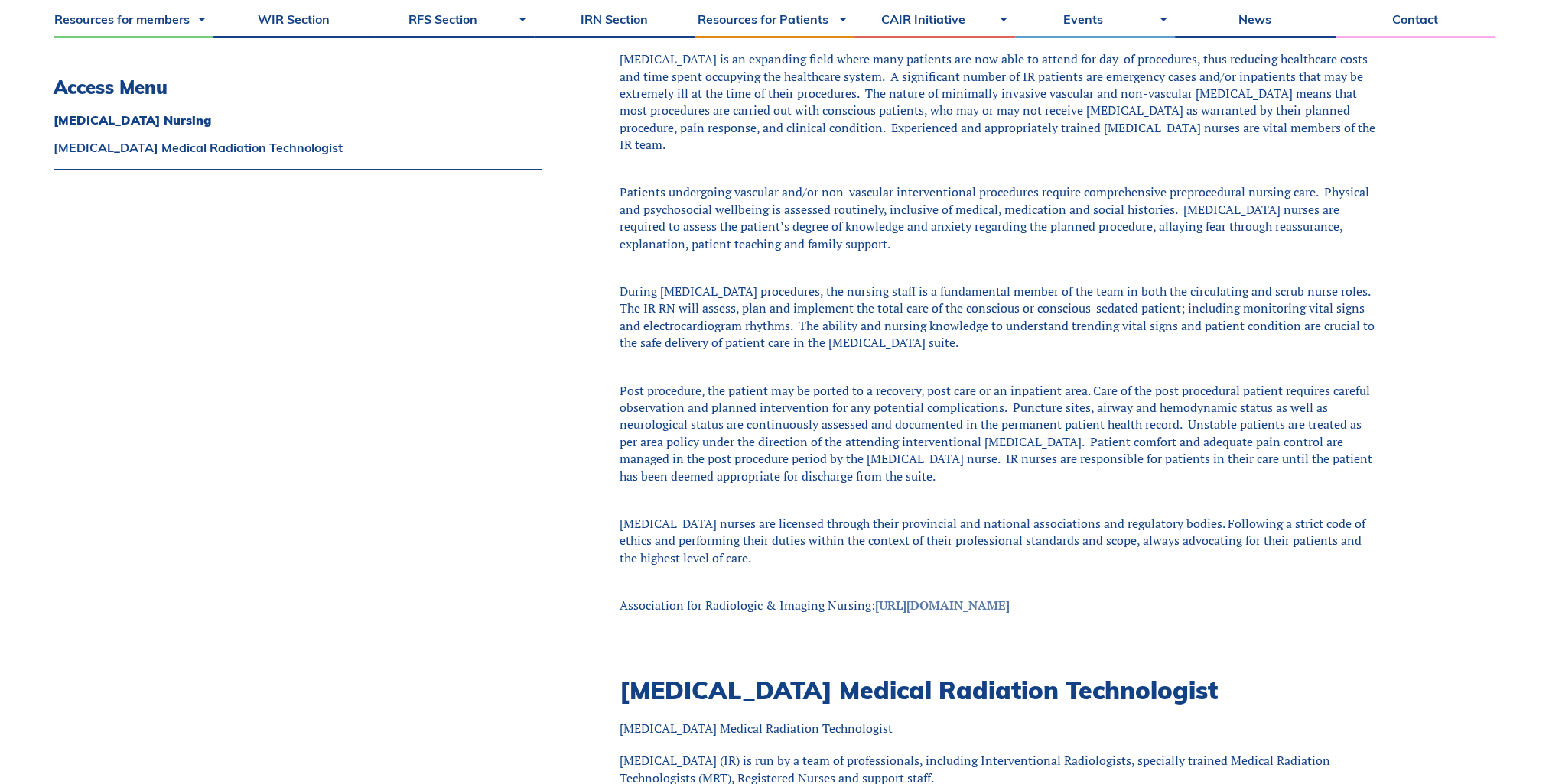
click at [956, 606] on link "https://www.arinursing.org/" at bounding box center [942, 605] width 134 height 17
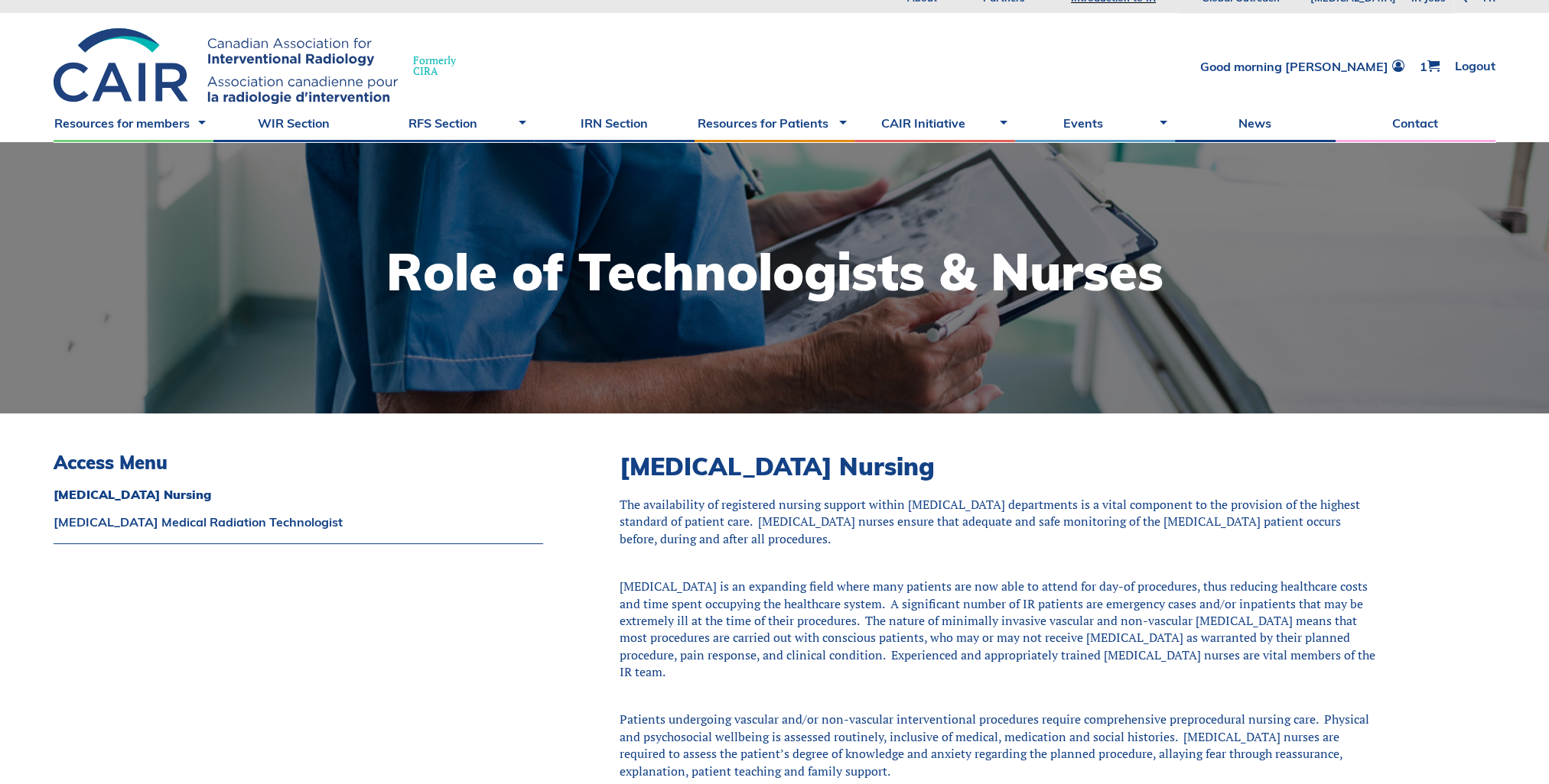
scroll to position [10, 0]
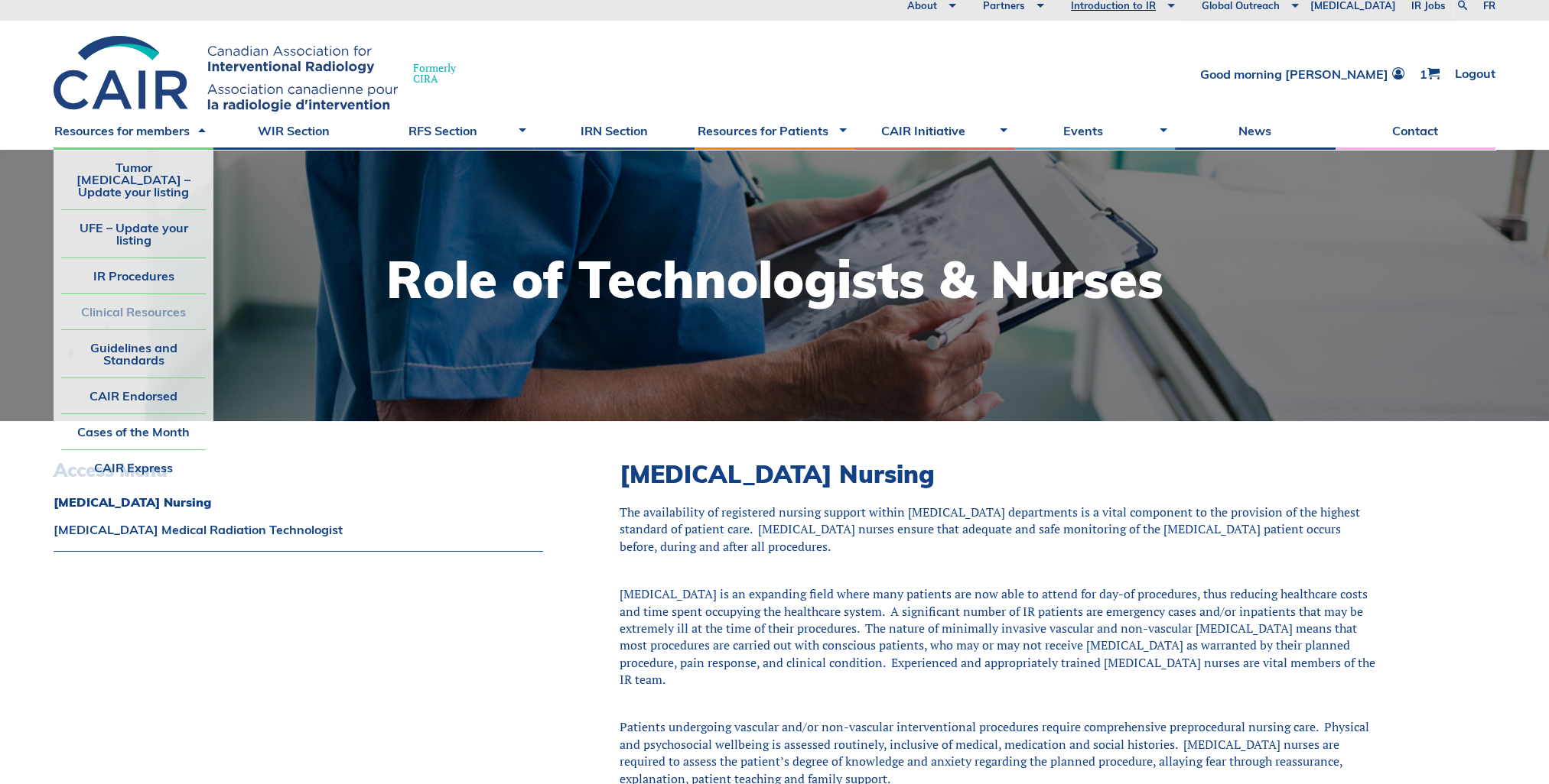
click at [134, 302] on link "Clinical Resources" at bounding box center [133, 311] width 145 height 35
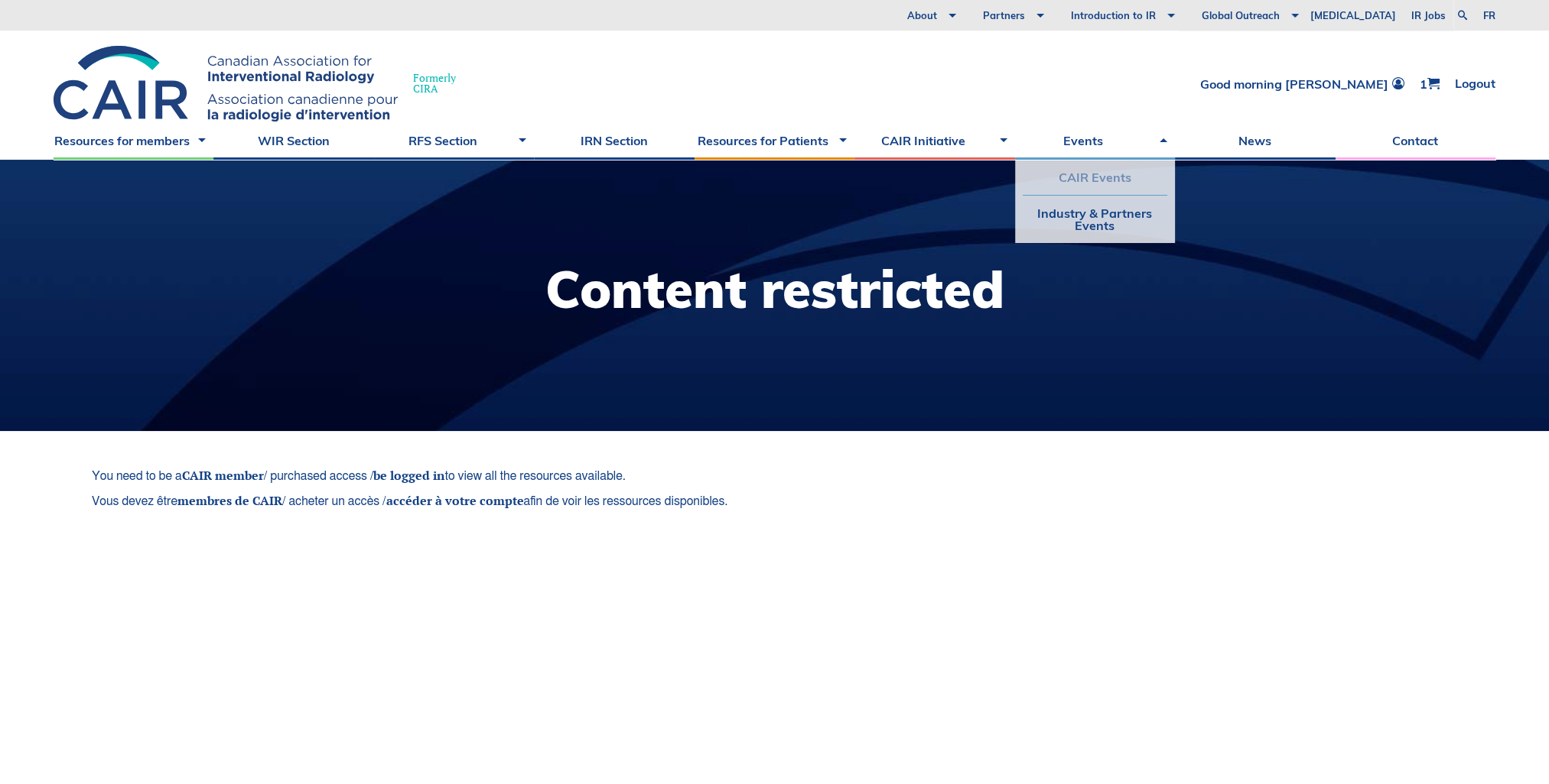
click at [1092, 179] on link "CAIR Events" at bounding box center [1095, 177] width 145 height 35
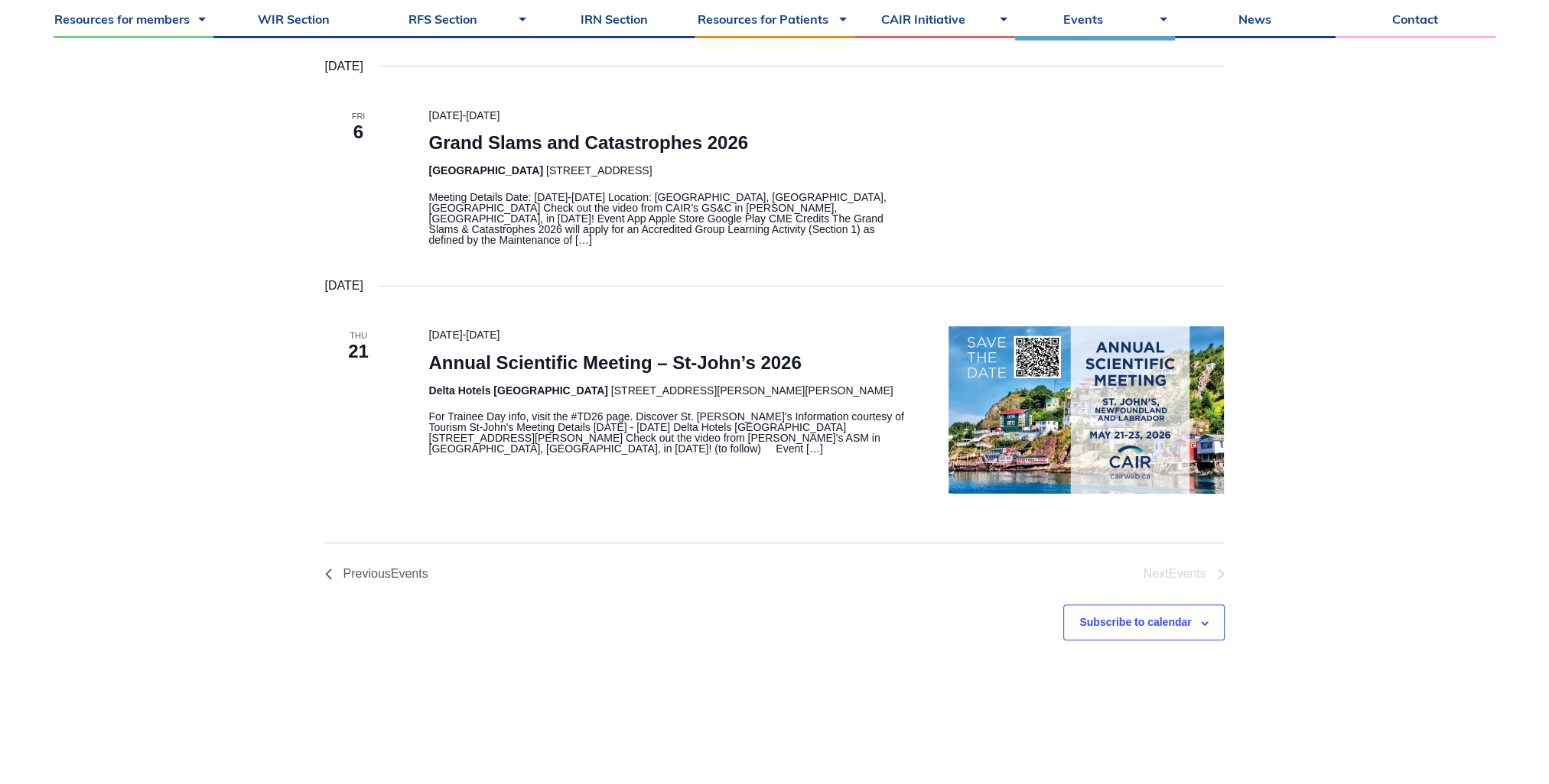
scroll to position [382, 0]
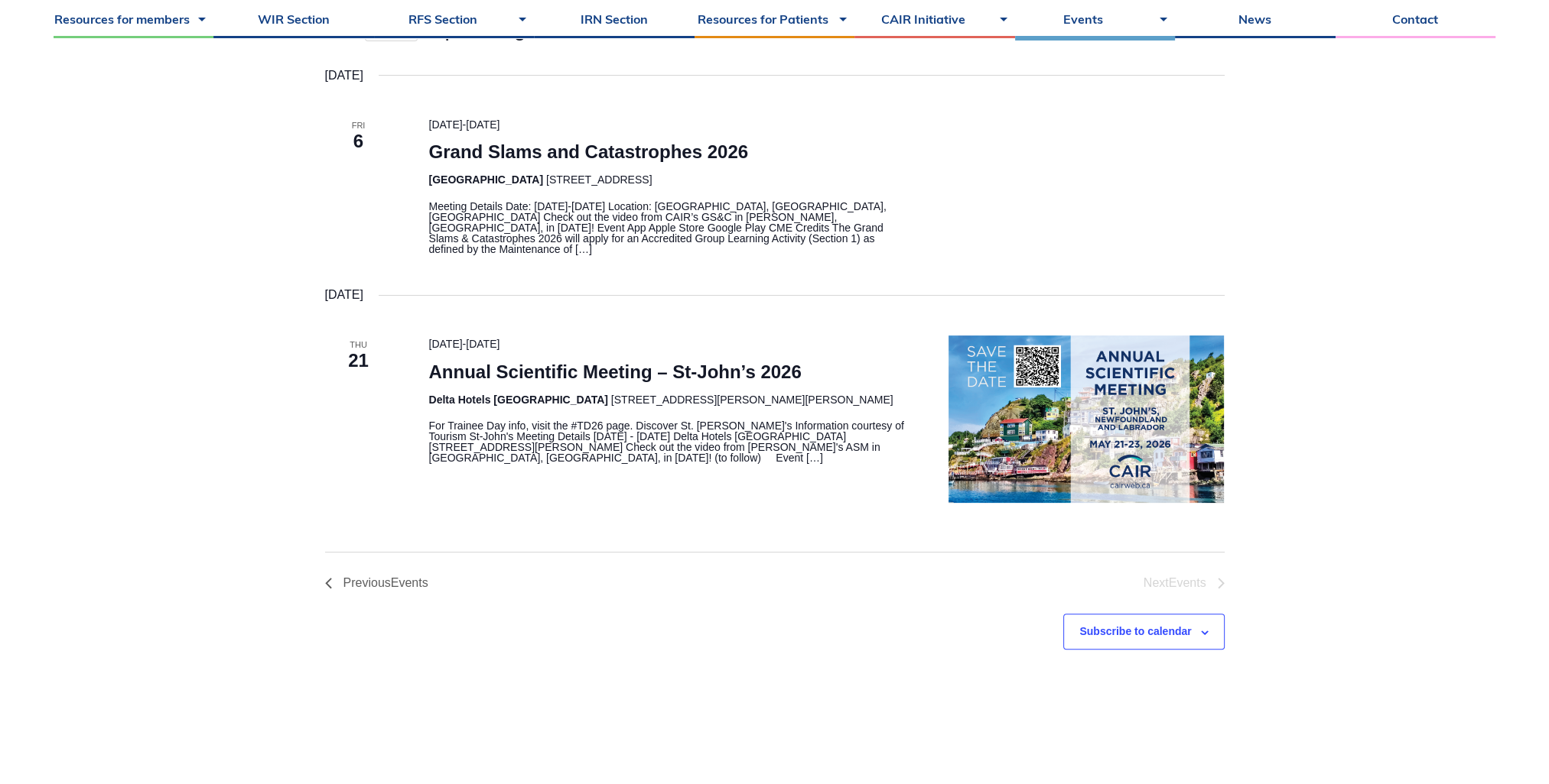
drag, startPoint x: 429, startPoint y: 330, endPoint x: 593, endPoint y: 334, distance: 164.0
click at [593, 336] on div "21 May 2026 - 23 May 2026" at bounding box center [670, 344] width 484 height 17
drag, startPoint x: 593, startPoint y: 334, endPoint x: 605, endPoint y: 323, distance: 16.3
click at [605, 323] on div "February 2026 Fri 6 6 February 2026 - 7 February 2026 Grand Slams and Catastrop…" at bounding box center [774, 284] width 900 height 438
click at [601, 323] on div "February 2026 Fri 6 6 February 2026 - 7 February 2026 Grand Slams and Catastrop…" at bounding box center [774, 284] width 900 height 438
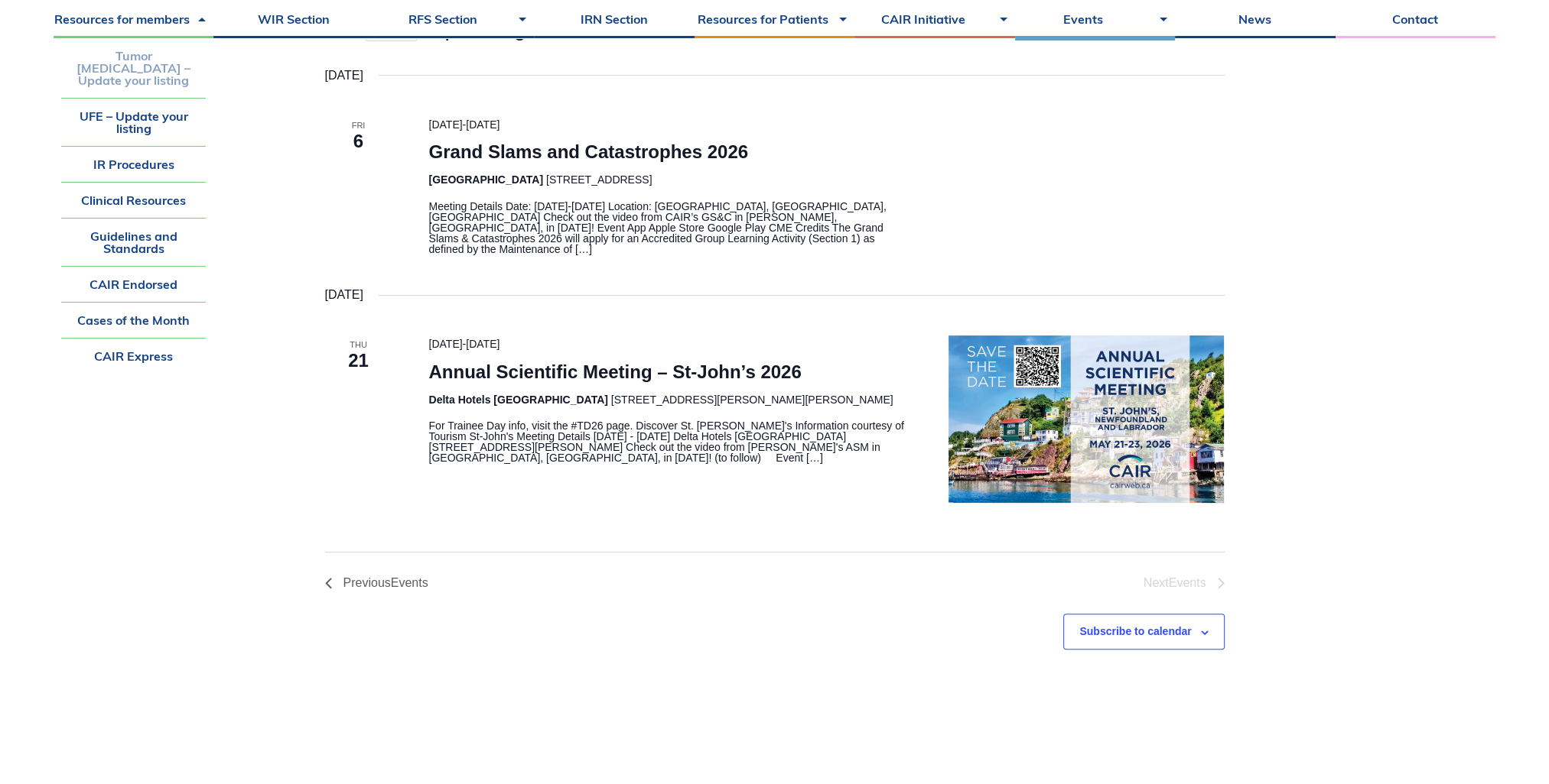
click at [118, 70] on link "Tumor [MEDICAL_DATA] – Update your listing" at bounding box center [133, 68] width 145 height 60
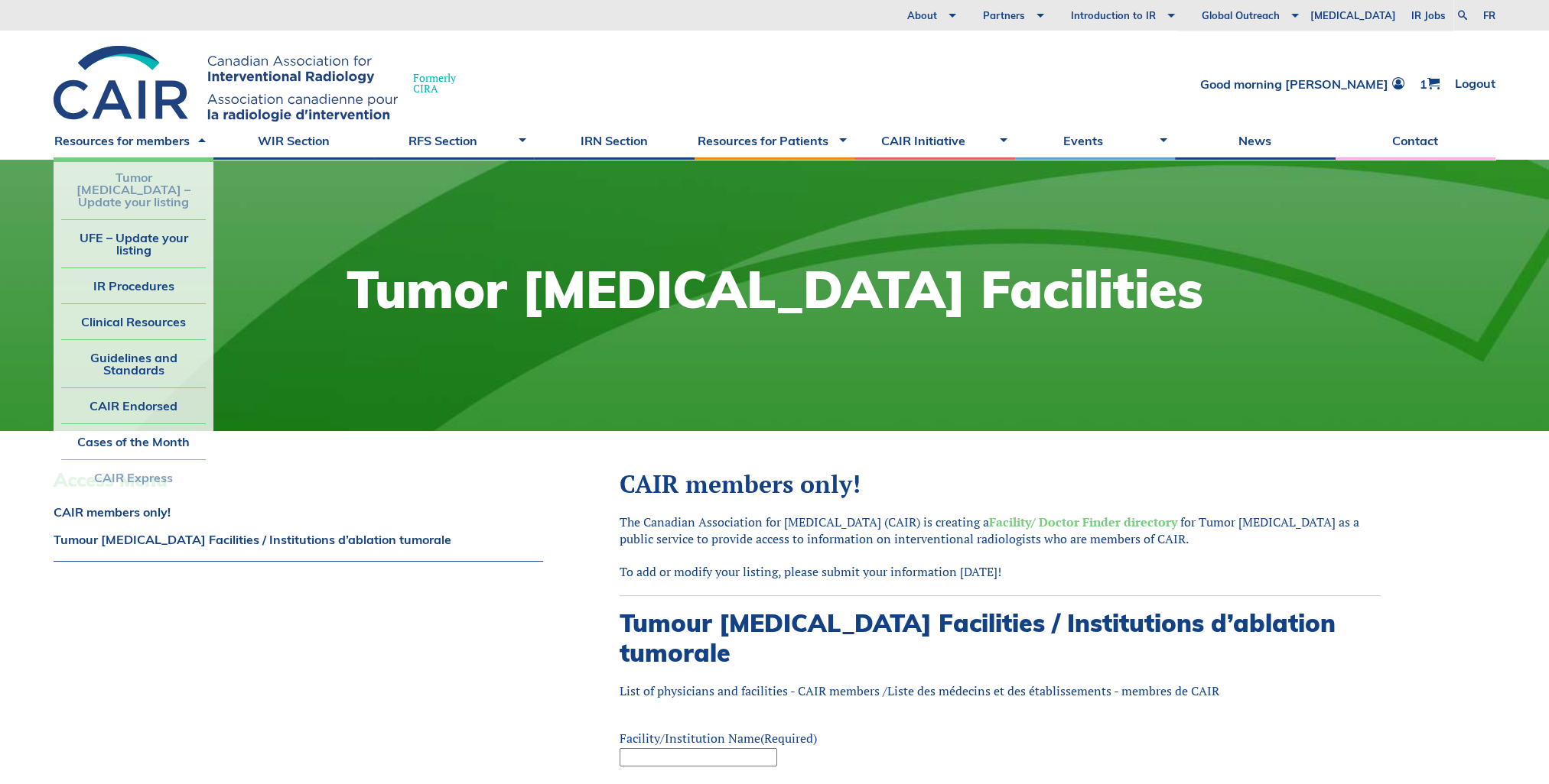
click at [128, 461] on link "CAIR Express" at bounding box center [133, 478] width 145 height 35
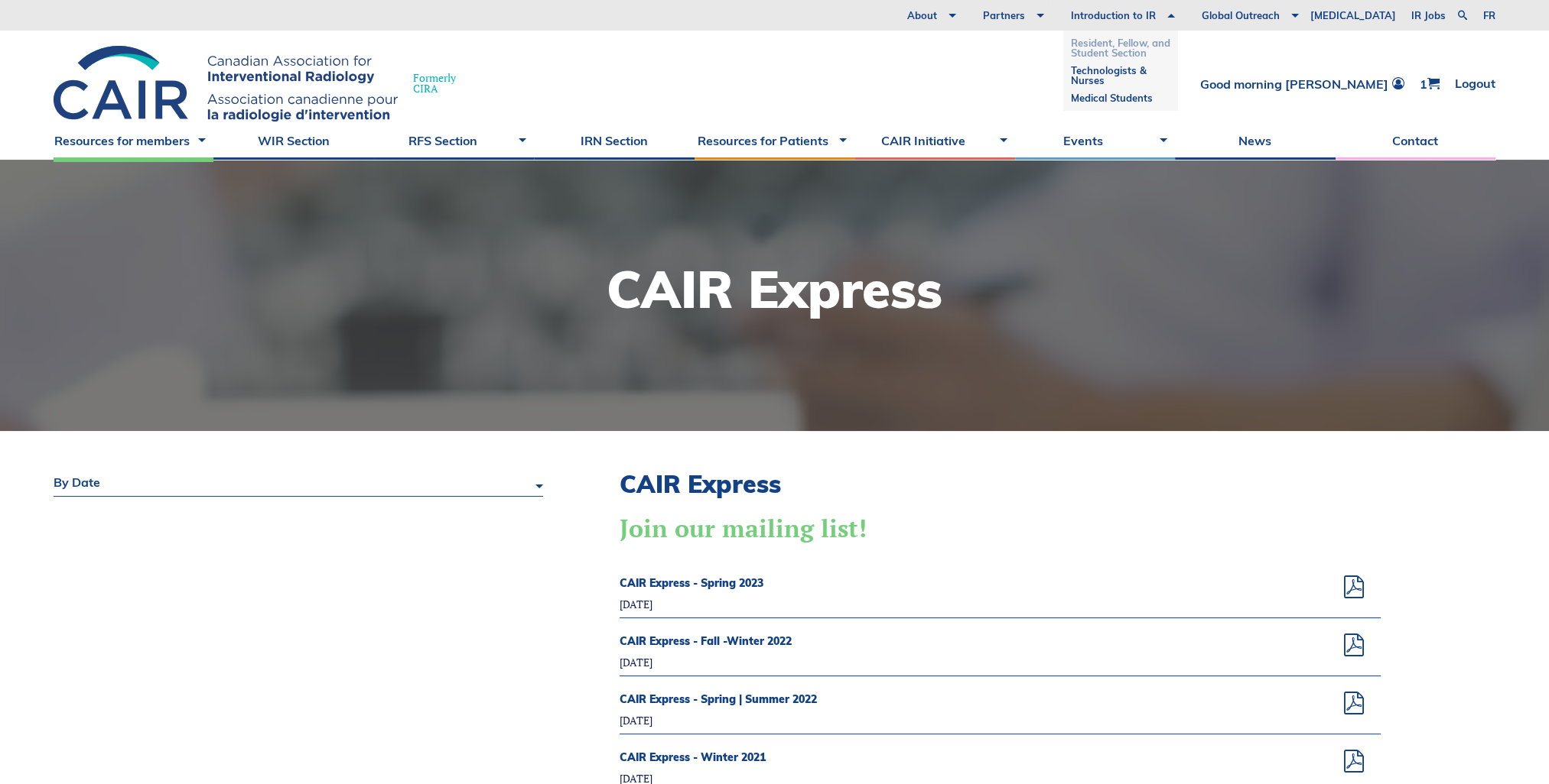
click at [1147, 53] on link "Resident, Fellow, and Student Section" at bounding box center [1121, 48] width 99 height 28
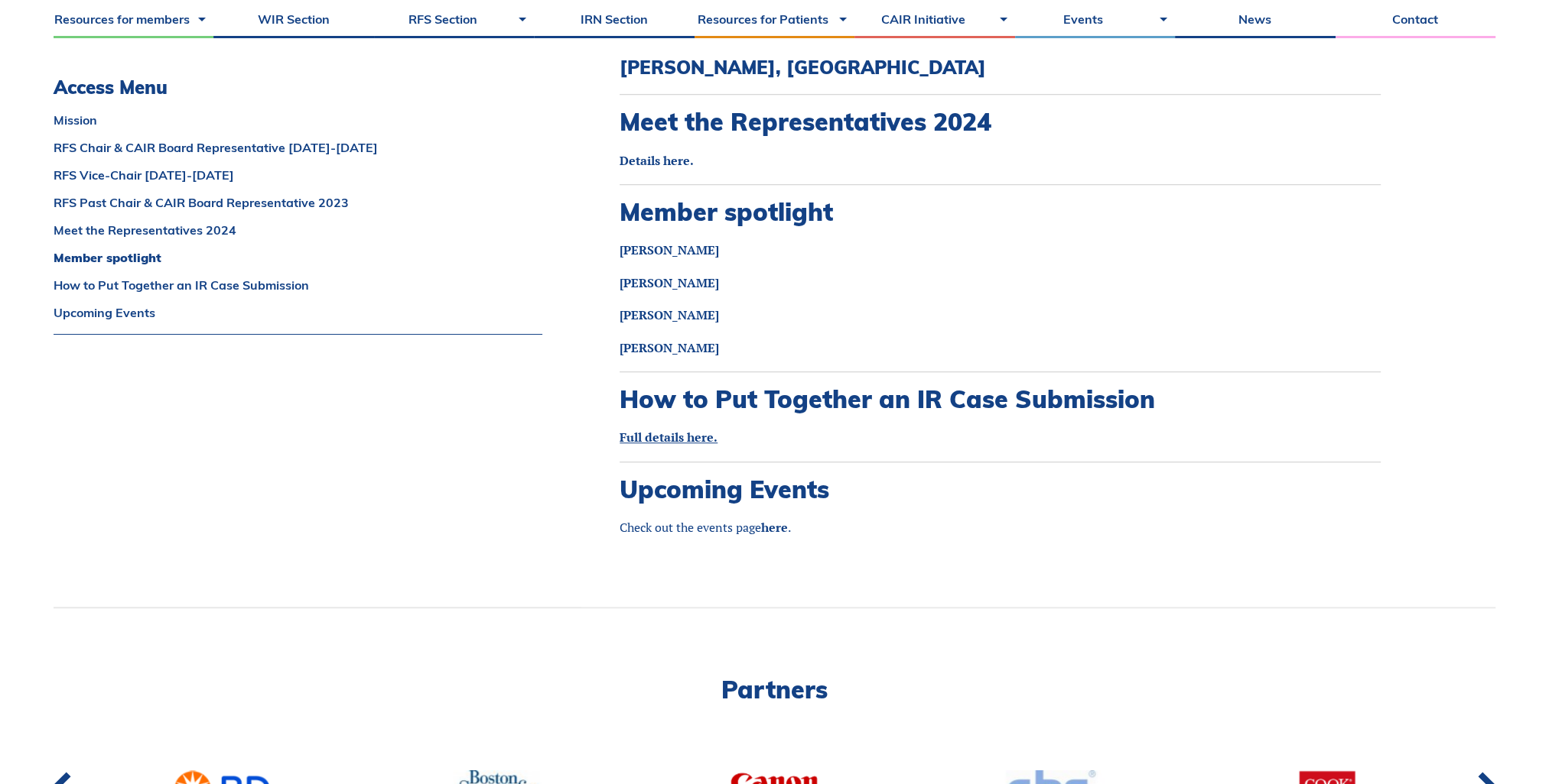
scroll to position [1992, 0]
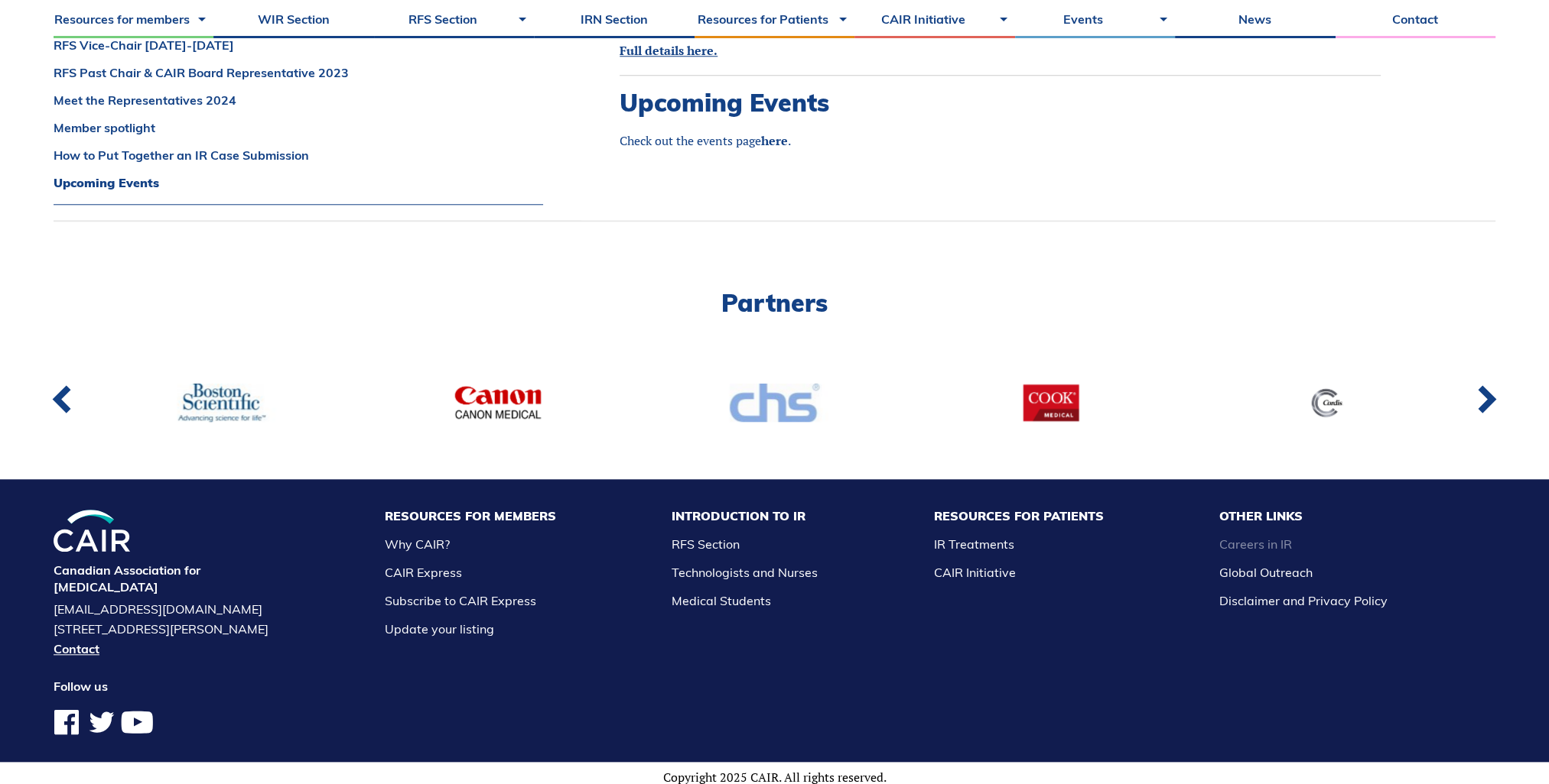
click at [1260, 537] on link "Careers in IR" at bounding box center [1256, 544] width 72 height 15
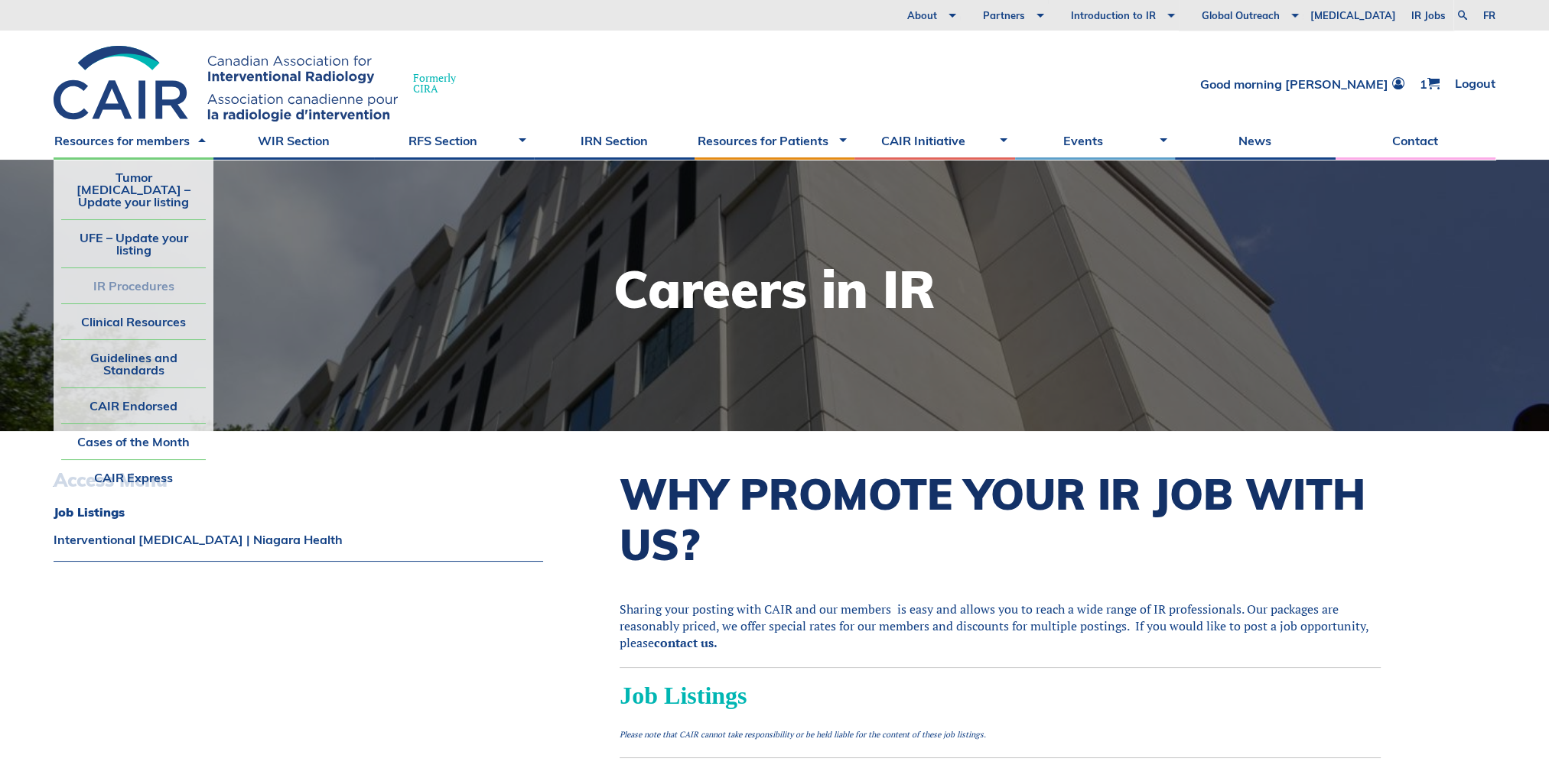
click at [129, 277] on link "IR Procedures" at bounding box center [133, 285] width 145 height 35
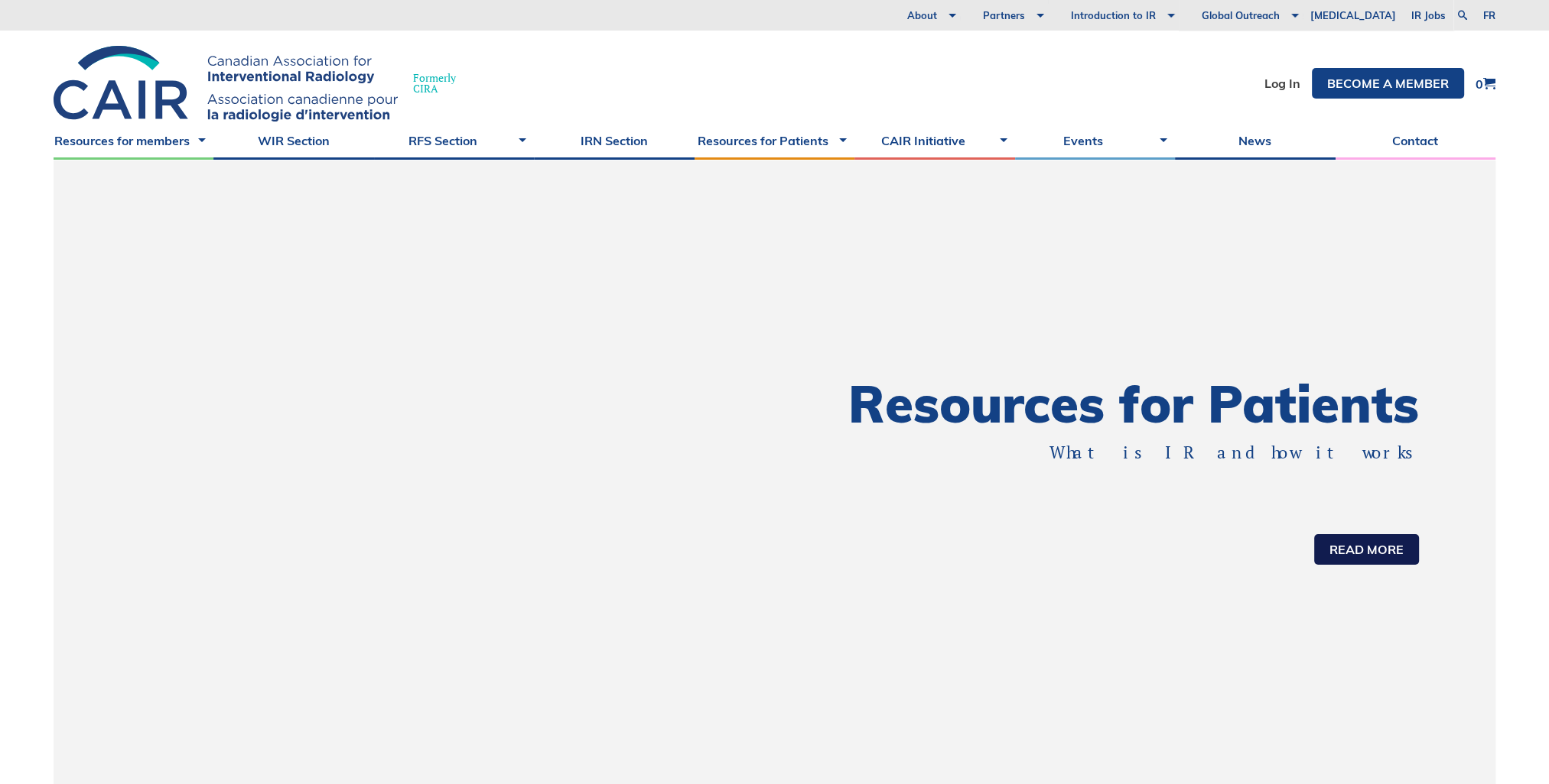
click at [1398, 551] on link "Read more" at bounding box center [1366, 550] width 105 height 30
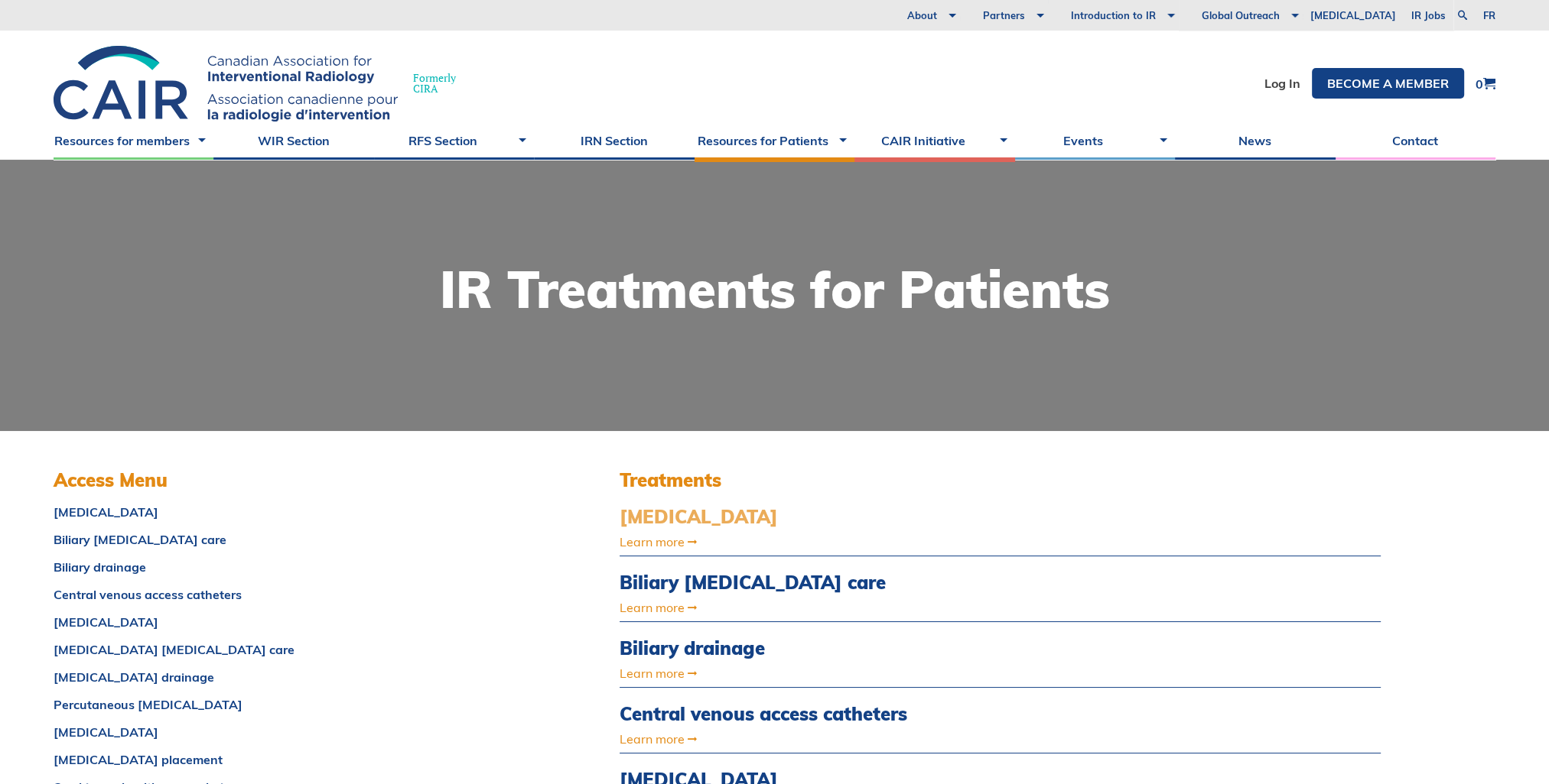
click at [685, 513] on link "[MEDICAL_DATA]" at bounding box center [885, 517] width 532 height 22
